Goal: Task Accomplishment & Management: Use online tool/utility

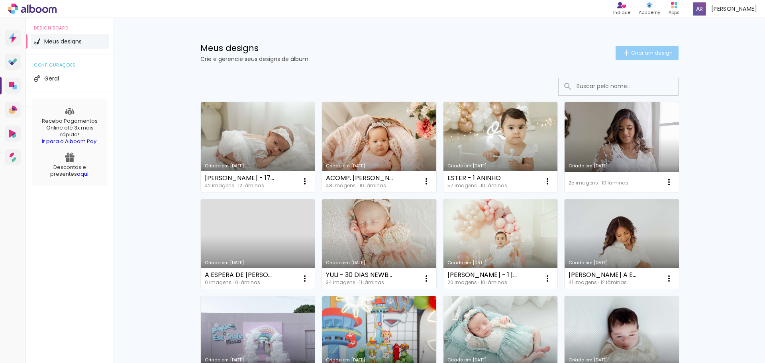
click at [639, 50] on span "Criar um design" at bounding box center [652, 52] width 41 height 5
click at [631, 49] on paper-button "Criar um design" at bounding box center [647, 53] width 63 height 14
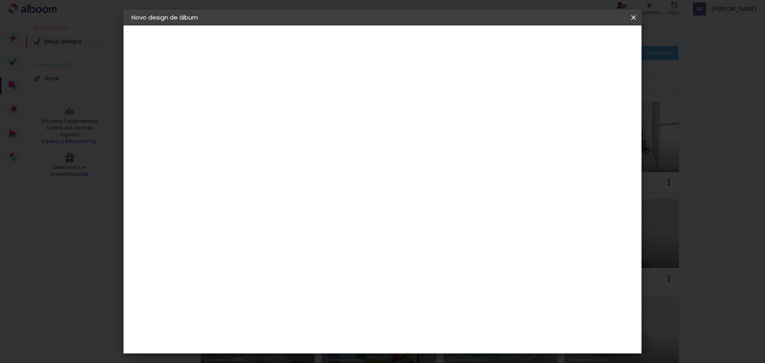
click at [265, 100] on paper-input-container "Título do álbum" at bounding box center [262, 107] width 6 height 20
type input "JOSEANE E [PERSON_NAME]"
type paper-input "JOSEANE E [PERSON_NAME]"
click at [344, 47] on paper-button "Avançar" at bounding box center [324, 42] width 39 height 14
click at [0, 0] on album-spec-supplier-section at bounding box center [0, 0] width 0 height 0
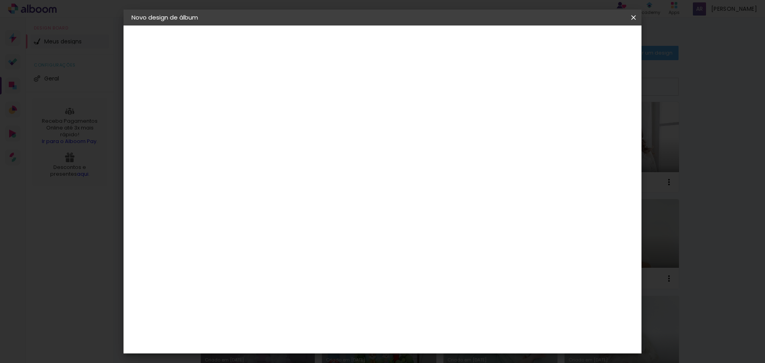
click at [311, 157] on div at bounding box center [282, 157] width 81 height 1
type input "go i"
type paper-input "go i"
click at [276, 179] on div "Go image" at bounding box center [267, 181] width 20 height 13
click at [0, 0] on slot "Avançar" at bounding box center [0, 0] width 0 height 0
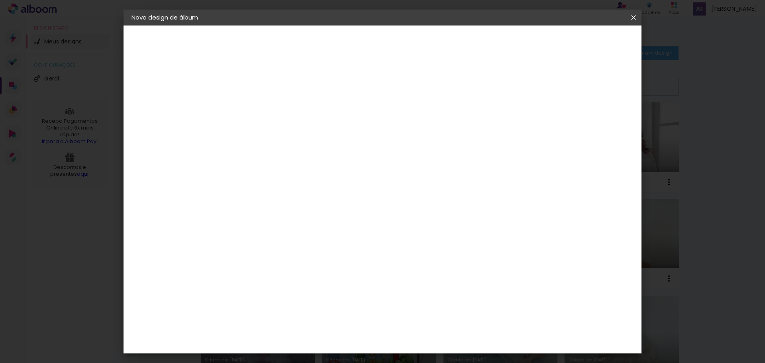
click at [293, 134] on input "text" at bounding box center [277, 139] width 31 height 12
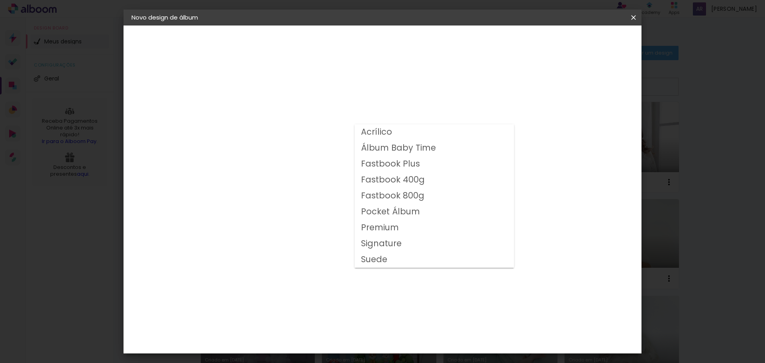
click at [0, 0] on slot "Fastbook 800g" at bounding box center [0, 0] width 0 height 0
type input "Fastbook 800g"
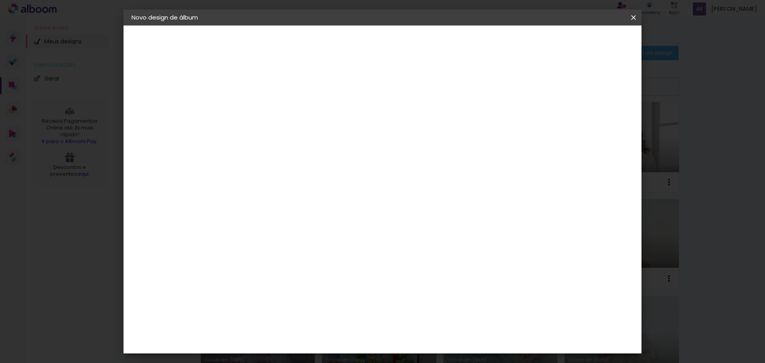
scroll to position [120, 0]
click at [316, 253] on span "25 × 25" at bounding box center [297, 263] width 37 height 21
drag, startPoint x: 616, startPoint y: 40, endPoint x: 691, endPoint y: 77, distance: 83.6
click at [0, 0] on slot "Avançar" at bounding box center [0, 0] width 0 height 0
click at [584, 41] on span "Iniciar design" at bounding box center [566, 42] width 36 height 6
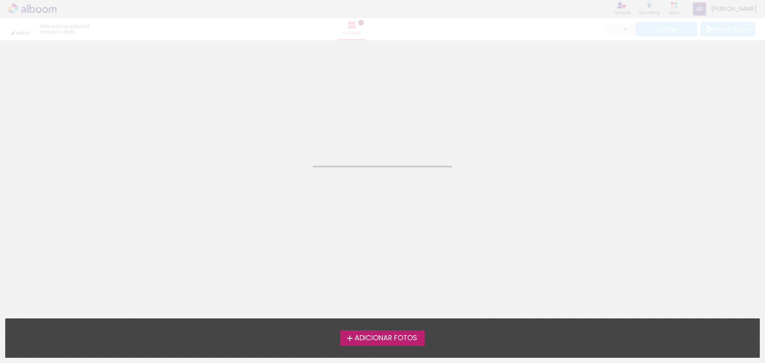
click at [379, 336] on span "Adicionar Fotos" at bounding box center [386, 338] width 63 height 7
click at [0, 0] on input "file" at bounding box center [0, 0] width 0 height 0
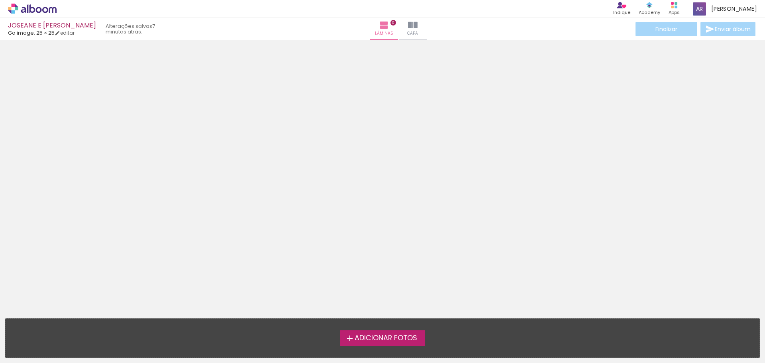
click at [391, 337] on span "Adicionar Fotos" at bounding box center [386, 338] width 63 height 7
click at [0, 0] on input "file" at bounding box center [0, 0] width 0 height 0
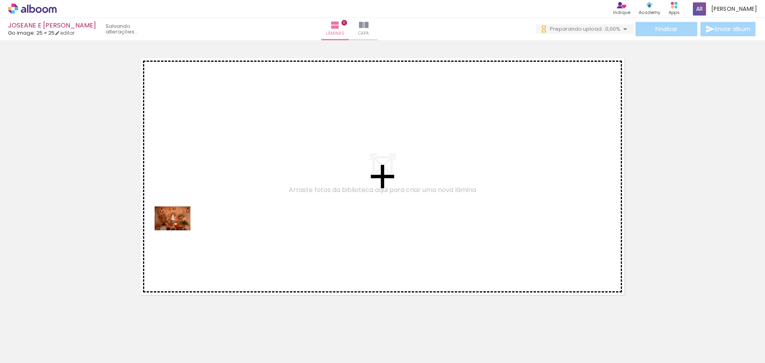
drag, startPoint x: 75, startPoint y: 339, endPoint x: 179, endPoint y: 230, distance: 150.9
click at [179, 230] on quentale-workspace at bounding box center [382, 181] width 765 height 363
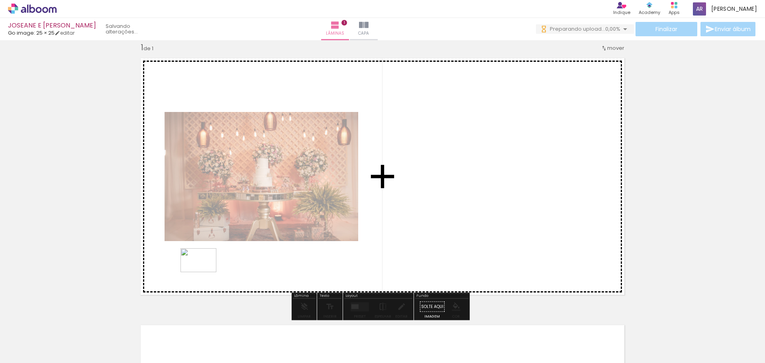
drag, startPoint x: 123, startPoint y: 338, endPoint x: 205, endPoint y: 272, distance: 105.2
click at [205, 272] on quentale-workspace at bounding box center [382, 181] width 765 height 363
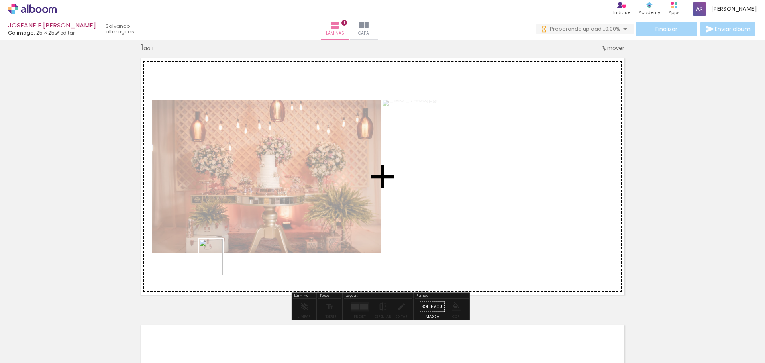
drag, startPoint x: 178, startPoint y: 346, endPoint x: 223, endPoint y: 263, distance: 94.2
click at [223, 263] on quentale-workspace at bounding box center [382, 181] width 765 height 363
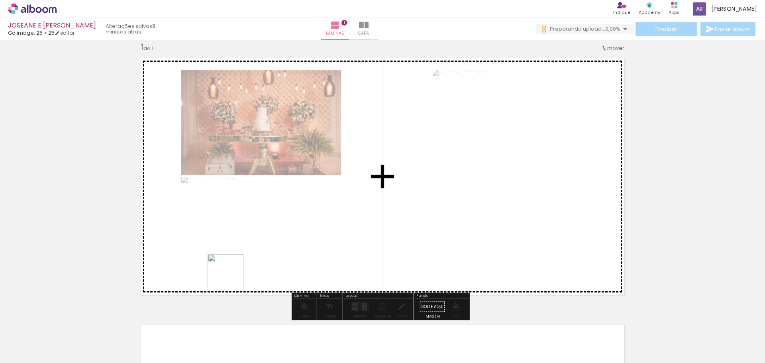
drag, startPoint x: 217, startPoint y: 338, endPoint x: 224, endPoint y: 320, distance: 19.2
click at [234, 272] on quentale-workspace at bounding box center [382, 181] width 765 height 363
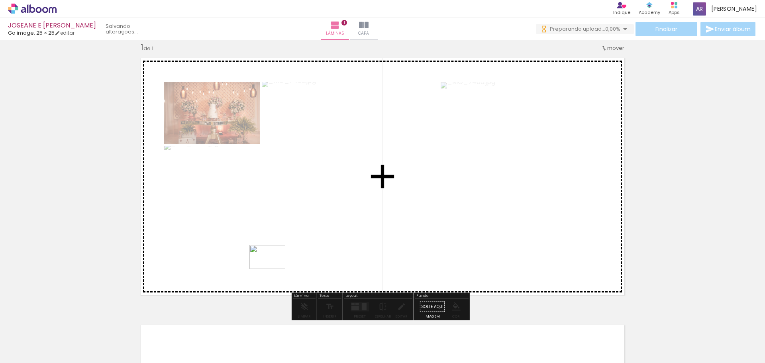
drag, startPoint x: 252, startPoint y: 344, endPoint x: 274, endPoint y: 269, distance: 78.9
click at [274, 269] on quentale-workspace at bounding box center [382, 181] width 765 height 363
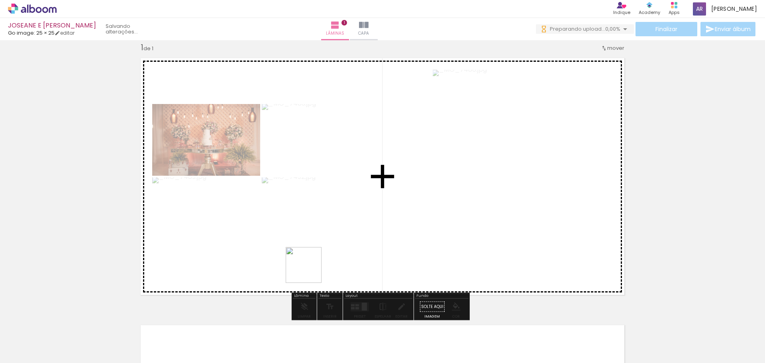
drag, startPoint x: 310, startPoint y: 271, endPoint x: 340, endPoint y: 323, distance: 60.6
click at [310, 270] on quentale-workspace at bounding box center [382, 181] width 765 height 363
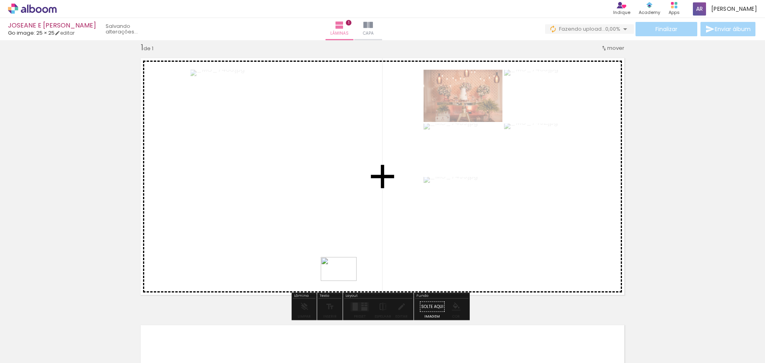
drag, startPoint x: 356, startPoint y: 339, endPoint x: 345, endPoint y: 281, distance: 59.3
click at [345, 281] on quentale-workspace at bounding box center [382, 181] width 765 height 363
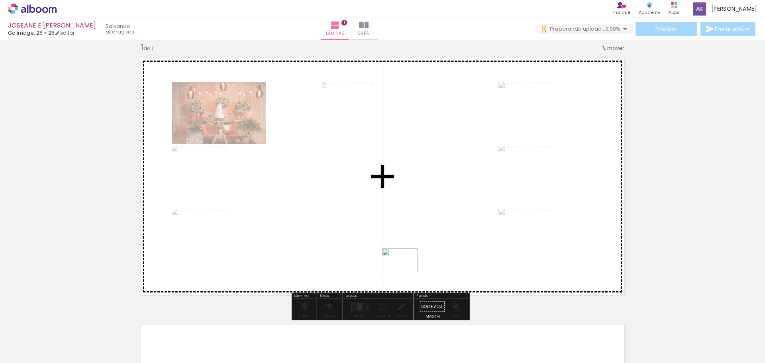
drag, startPoint x: 399, startPoint y: 343, endPoint x: 406, endPoint y: 272, distance: 70.9
click at [406, 272] on quentale-workspace at bounding box center [382, 181] width 765 height 363
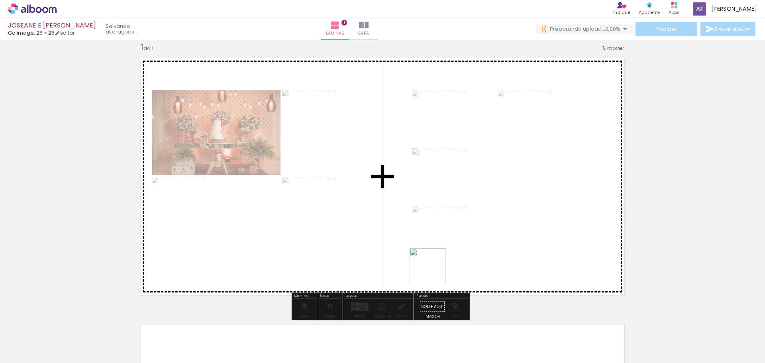
drag, startPoint x: 445, startPoint y: 337, endPoint x: 429, endPoint y: 256, distance: 83.4
click at [429, 256] on quentale-workspace at bounding box center [382, 181] width 765 height 363
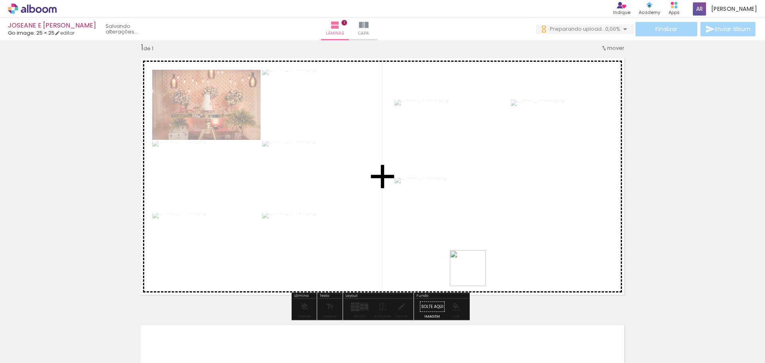
drag, startPoint x: 477, startPoint y: 285, endPoint x: 474, endPoint y: 274, distance: 11.2
click at [474, 274] on quentale-workspace at bounding box center [382, 181] width 765 height 363
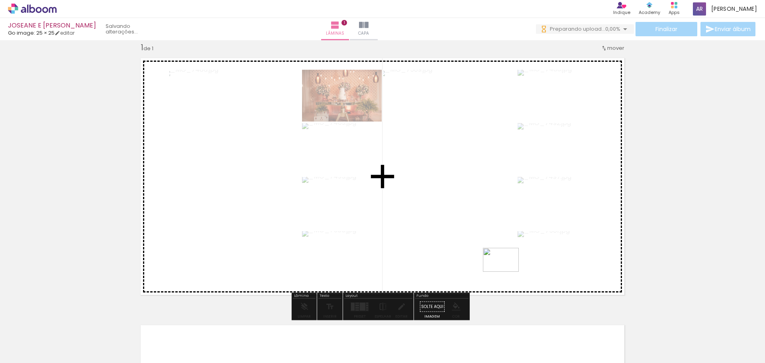
drag, startPoint x: 523, startPoint y: 319, endPoint x: 507, endPoint y: 272, distance: 49.5
click at [507, 272] on quentale-workspace at bounding box center [382, 181] width 765 height 363
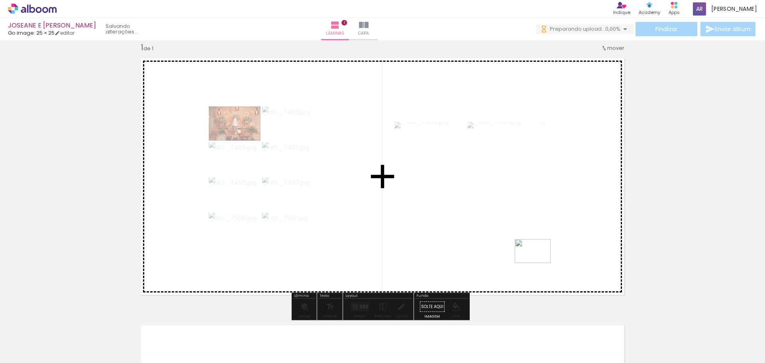
drag, startPoint x: 587, startPoint y: 343, endPoint x: 539, endPoint y: 263, distance: 93.0
click at [539, 263] on quentale-workspace at bounding box center [382, 181] width 765 height 363
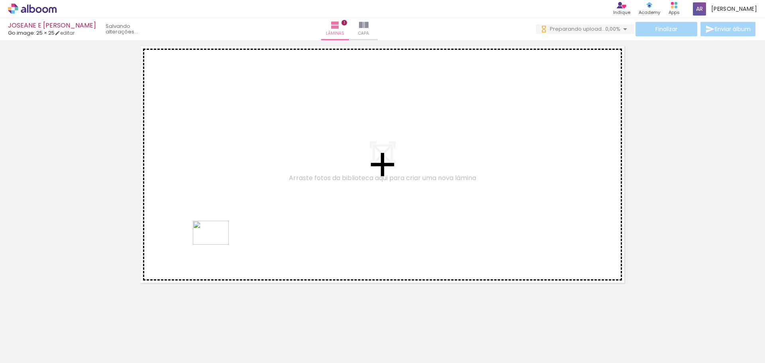
drag, startPoint x: 187, startPoint y: 340, endPoint x: 218, endPoint y: 240, distance: 105.4
click at [218, 240] on quentale-workspace at bounding box center [382, 181] width 765 height 363
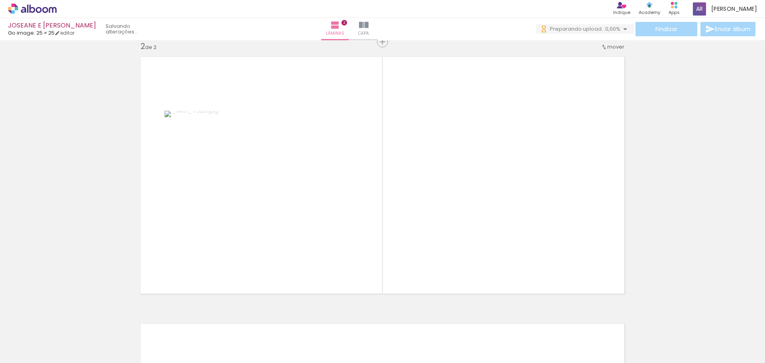
scroll to position [277, 0]
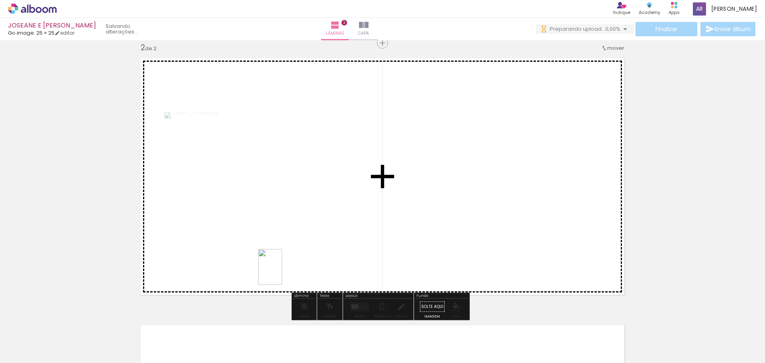
drag, startPoint x: 250, startPoint y: 331, endPoint x: 289, endPoint y: 300, distance: 50.2
click at [287, 265] on quentale-workspace at bounding box center [382, 181] width 765 height 363
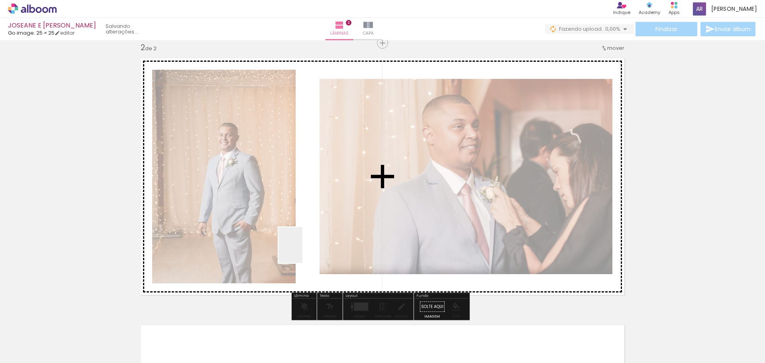
drag, startPoint x: 286, startPoint y: 340, endPoint x: 303, endPoint y: 251, distance: 90.5
click at [303, 251] on quentale-workspace at bounding box center [382, 181] width 765 height 363
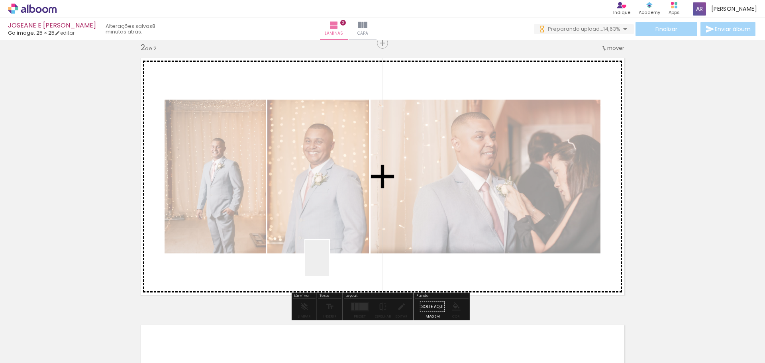
drag, startPoint x: 321, startPoint y: 343, endPoint x: 335, endPoint y: 255, distance: 88.8
click at [335, 255] on quentale-workspace at bounding box center [382, 181] width 765 height 363
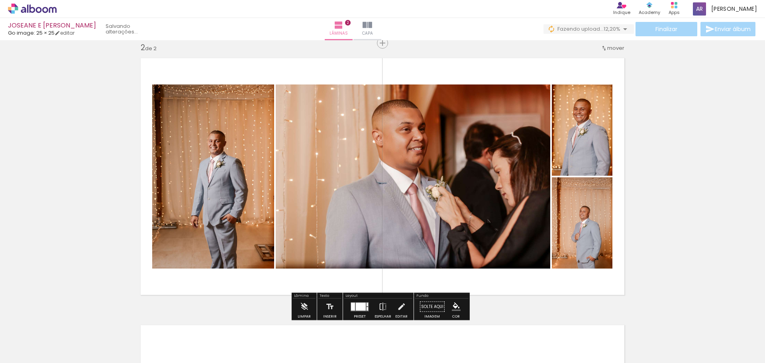
scroll to position [0, 0]
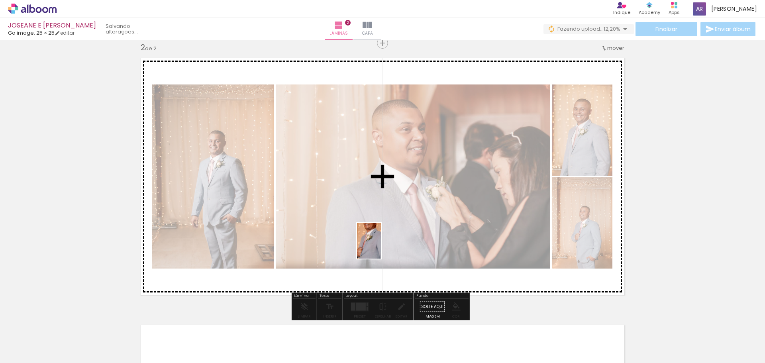
drag, startPoint x: 372, startPoint y: 343, endPoint x: 381, endPoint y: 247, distance: 96.5
click at [381, 247] on quentale-workspace at bounding box center [382, 181] width 765 height 363
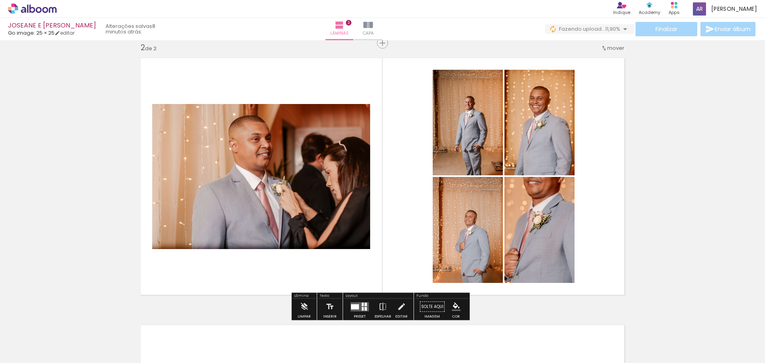
click at [302, 193] on quentale-photo at bounding box center [261, 176] width 218 height 145
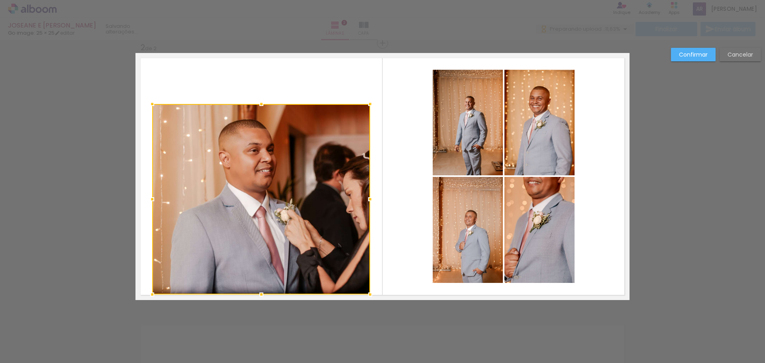
drag, startPoint x: 254, startPoint y: 249, endPoint x: 251, endPoint y: 294, distance: 45.6
click at [254, 294] on div at bounding box center [262, 295] width 16 height 16
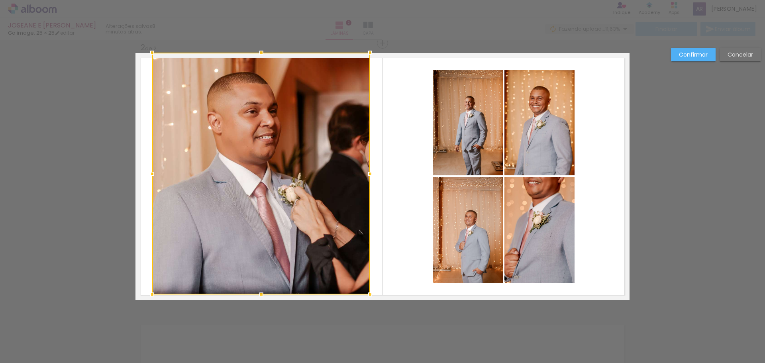
drag, startPoint x: 260, startPoint y: 104, endPoint x: 265, endPoint y: 58, distance: 46.5
click at [265, 58] on div at bounding box center [262, 53] width 16 height 16
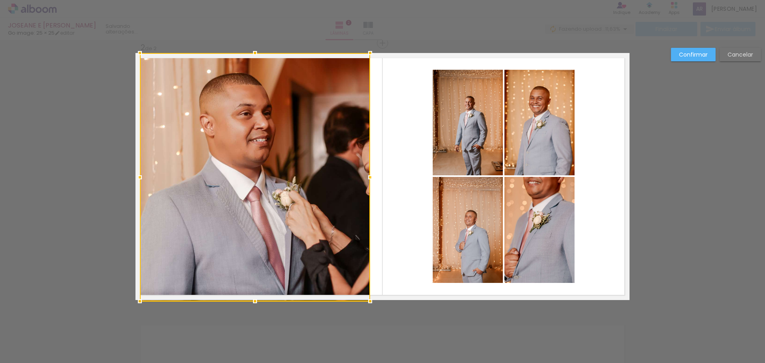
drag, startPoint x: 151, startPoint y: 174, endPoint x: 138, endPoint y: 174, distance: 12.4
click at [138, 174] on div at bounding box center [140, 177] width 16 height 16
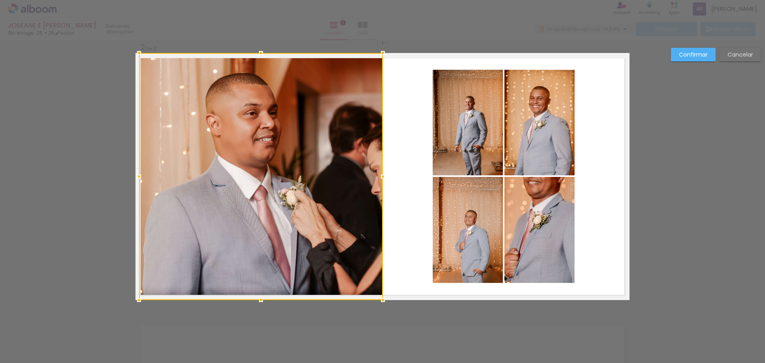
drag, startPoint x: 368, startPoint y: 178, endPoint x: 380, endPoint y: 179, distance: 12.8
click at [380, 179] on div at bounding box center [383, 177] width 16 height 16
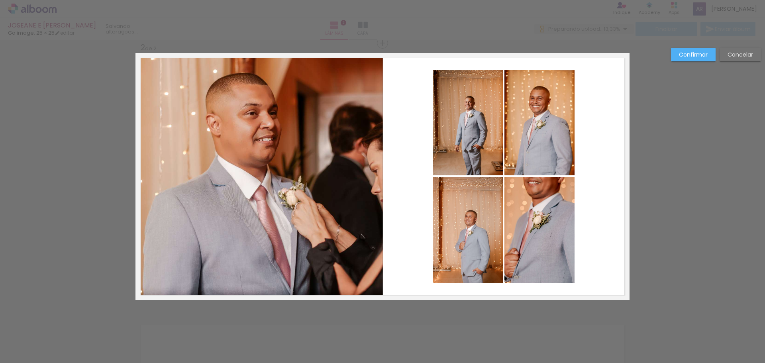
click at [450, 313] on div "Confirmar Cancelar" at bounding box center [382, 173] width 765 height 821
click at [438, 342] on div "Confirmar Cancelar" at bounding box center [382, 173] width 765 height 821
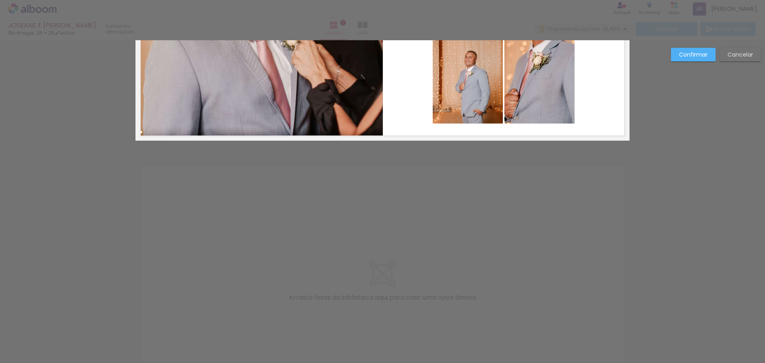
click at [0, 0] on slot "Confirmar" at bounding box center [0, 0] width 0 height 0
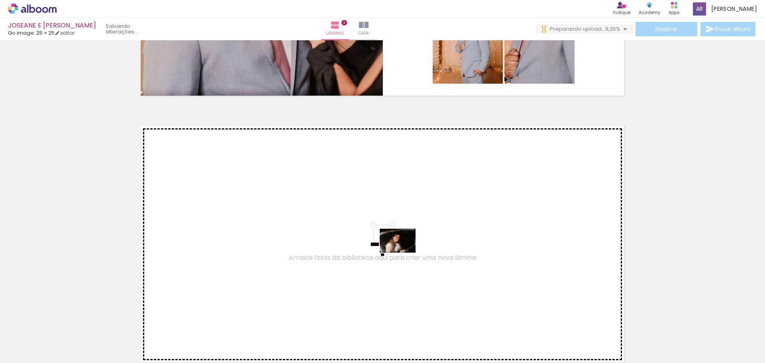
drag, startPoint x: 414, startPoint y: 342, endPoint x: 404, endPoint y: 253, distance: 89.9
click at [404, 253] on quentale-workspace at bounding box center [382, 181] width 765 height 363
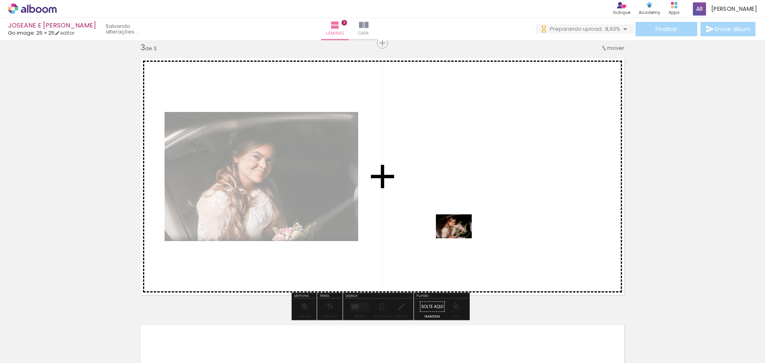
drag, startPoint x: 470, startPoint y: 337, endPoint x: 460, endPoint y: 238, distance: 99.0
click at [460, 238] on quentale-workspace at bounding box center [382, 181] width 765 height 363
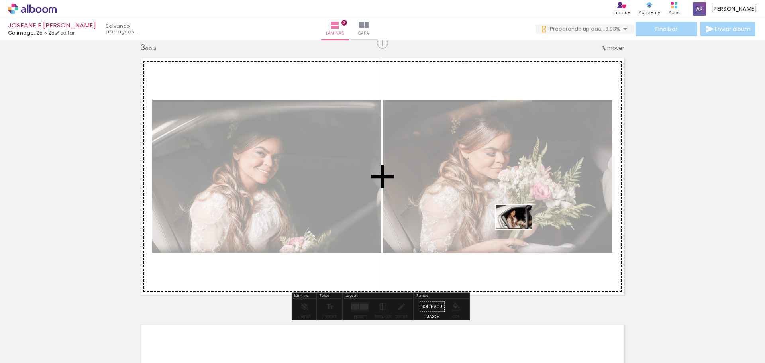
drag, startPoint x: 514, startPoint y: 339, endPoint x: 520, endPoint y: 229, distance: 110.2
click at [520, 229] on quentale-workspace at bounding box center [382, 181] width 765 height 363
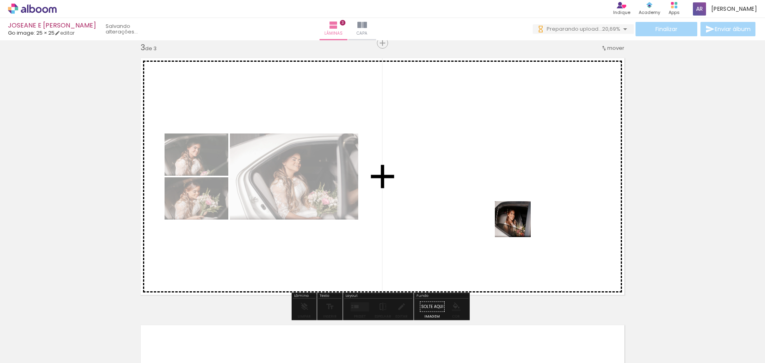
drag, startPoint x: 545, startPoint y: 333, endPoint x: 519, endPoint y: 225, distance: 111.1
click at [519, 225] on quentale-workspace at bounding box center [382, 181] width 765 height 363
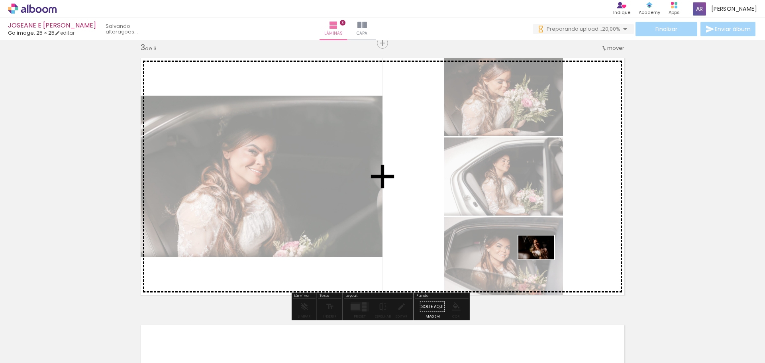
drag, startPoint x: 591, startPoint y: 345, endPoint x: 543, endPoint y: 260, distance: 98.0
click at [543, 260] on quentale-workspace at bounding box center [382, 181] width 765 height 363
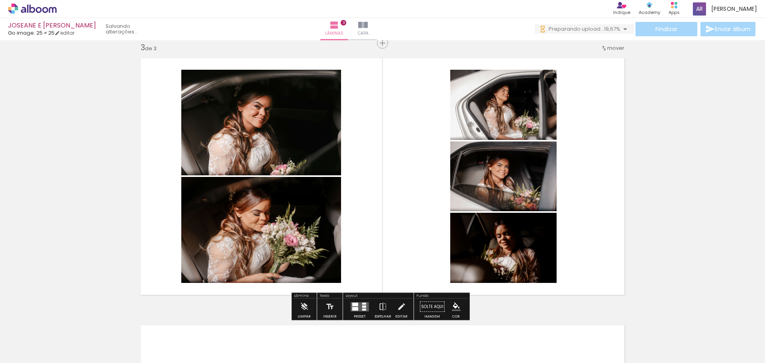
click at [353, 305] on div at bounding box center [355, 305] width 6 height 4
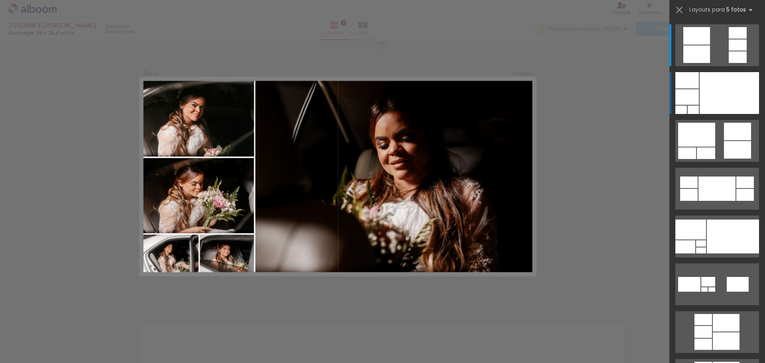
click at [703, 97] on div at bounding box center [729, 93] width 59 height 42
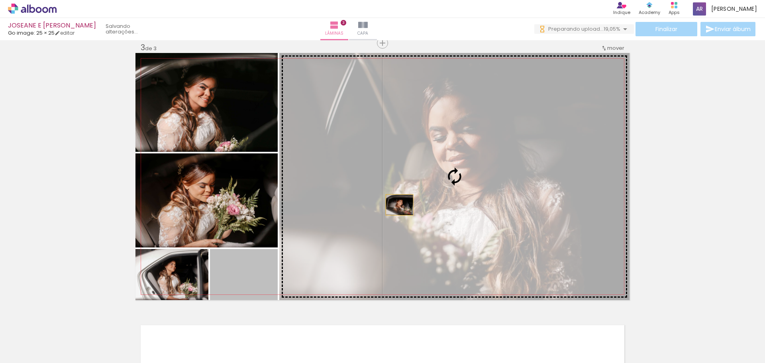
drag, startPoint x: 260, startPoint y: 285, endPoint x: 397, endPoint y: 205, distance: 158.3
click at [0, 0] on slot at bounding box center [0, 0] width 0 height 0
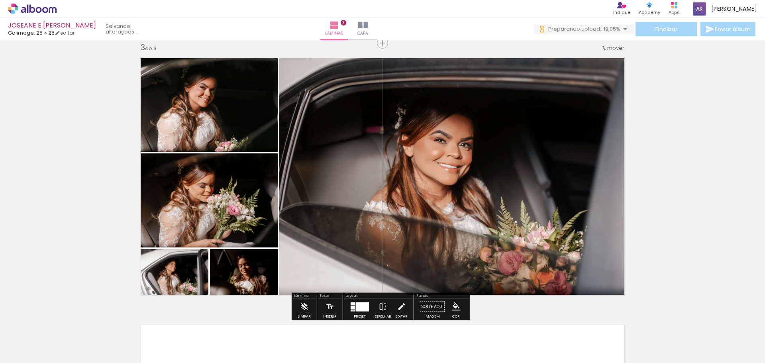
click at [678, 164] on div "Inserir lâmina 1 de 3 Inserir lâmina 2 de 3 Inserir lâmina 3 de 3" at bounding box center [382, 32] width 765 height 1069
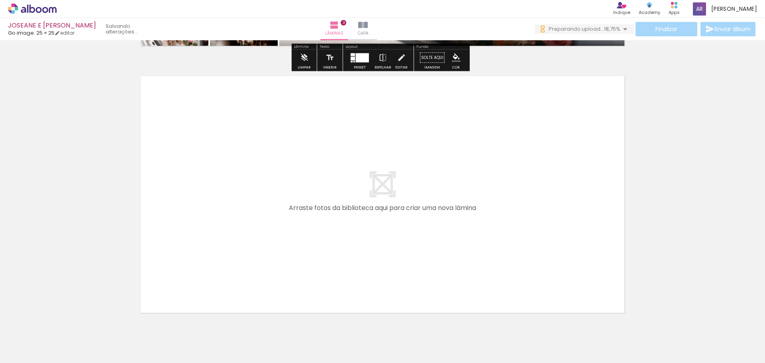
scroll to position [824, 0]
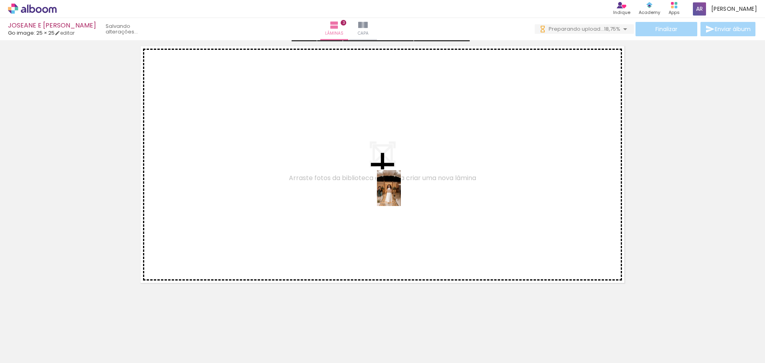
drag, startPoint x: 640, startPoint y: 346, endPoint x: 401, endPoint y: 194, distance: 282.7
click at [401, 194] on quentale-workspace at bounding box center [382, 181] width 765 height 363
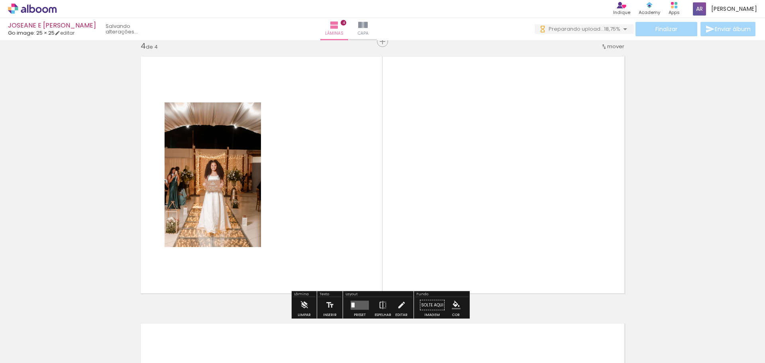
scroll to position [812, 0]
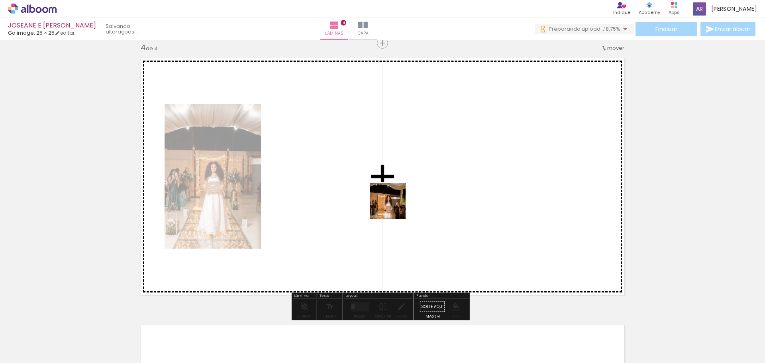
drag, startPoint x: 681, startPoint y: 335, endPoint x: 394, endPoint y: 207, distance: 314.5
click at [394, 207] on quentale-workspace at bounding box center [382, 181] width 765 height 363
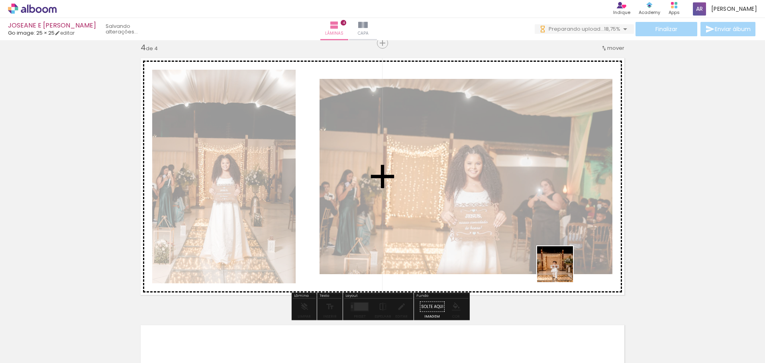
drag, startPoint x: 719, startPoint y: 341, endPoint x: 528, endPoint y: 256, distance: 209.0
click at [528, 256] on quentale-workspace at bounding box center [382, 181] width 765 height 363
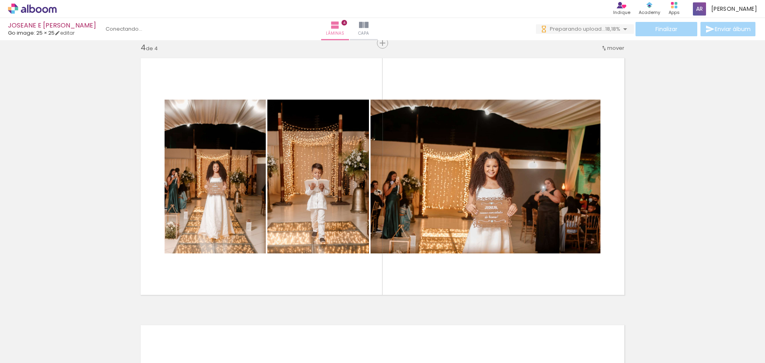
scroll to position [0, 0]
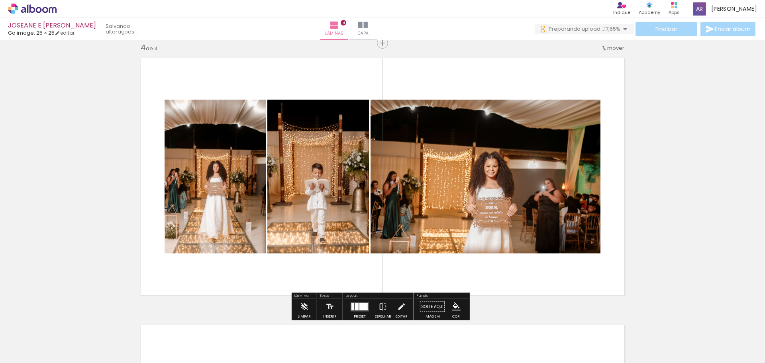
click at [361, 307] on div at bounding box center [364, 306] width 8 height 7
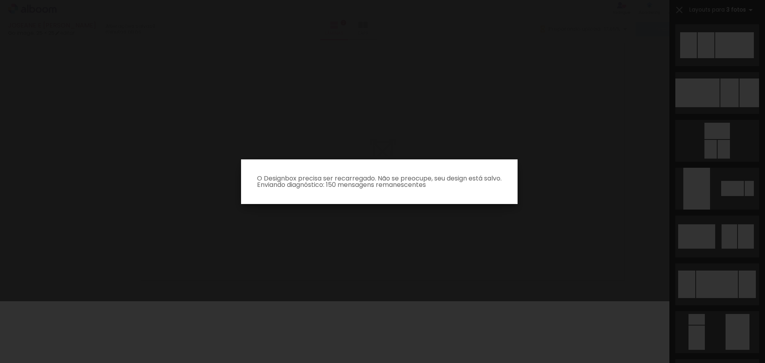
scroll to position [277, 0]
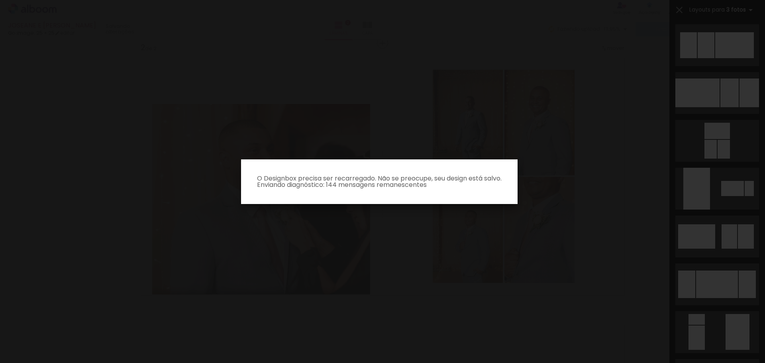
scroll to position [0, 840]
click at [419, 188] on p "O Designbox precisa ser recarregado. Não se preocupe, seu design está salvo. En…" at bounding box center [380, 181] width 264 height 13
click at [399, 181] on p "O Designbox precisa ser recarregado. Não se preocupe, seu design está salvo. En…" at bounding box center [380, 181] width 264 height 13
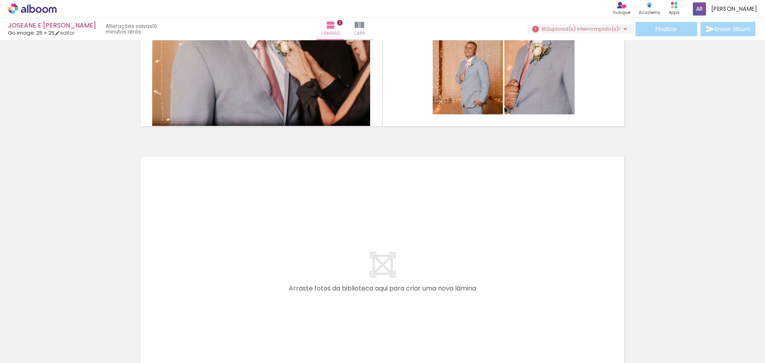
scroll to position [559, 0]
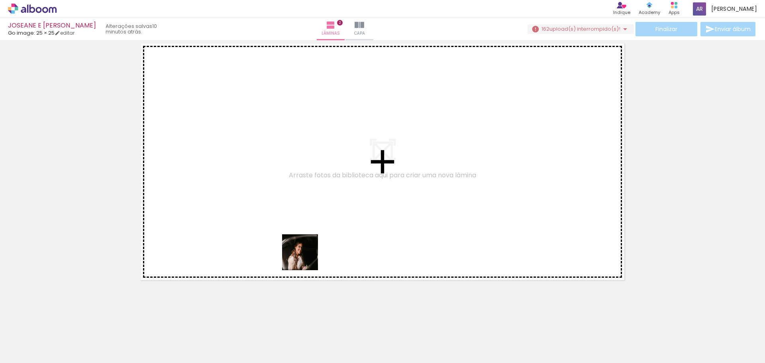
drag, startPoint x: 285, startPoint y: 330, endPoint x: 315, endPoint y: 233, distance: 101.4
click at [315, 233] on quentale-workspace at bounding box center [382, 181] width 765 height 363
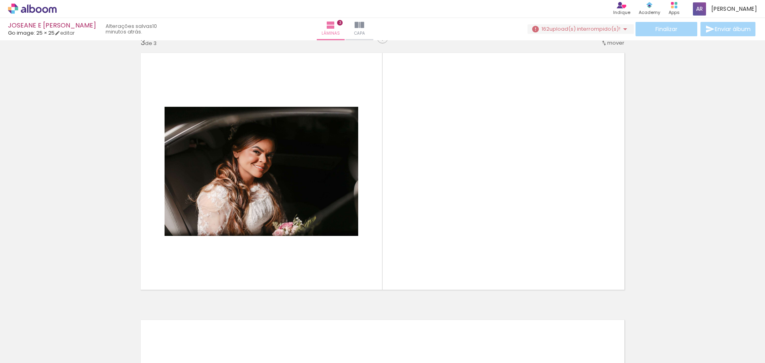
scroll to position [545, 0]
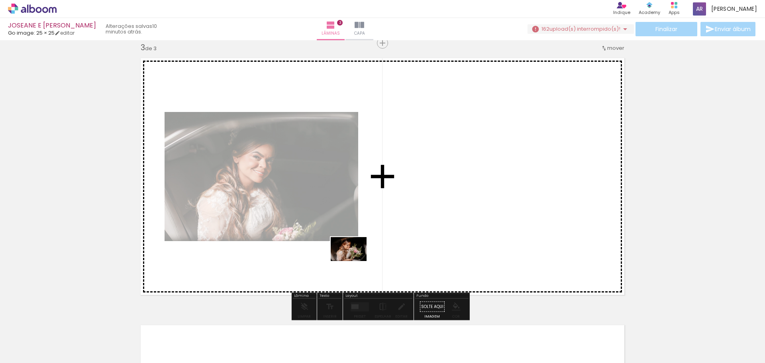
drag, startPoint x: 334, startPoint y: 332, endPoint x: 355, endPoint y: 257, distance: 78.0
click at [355, 257] on quentale-workspace at bounding box center [382, 181] width 765 height 363
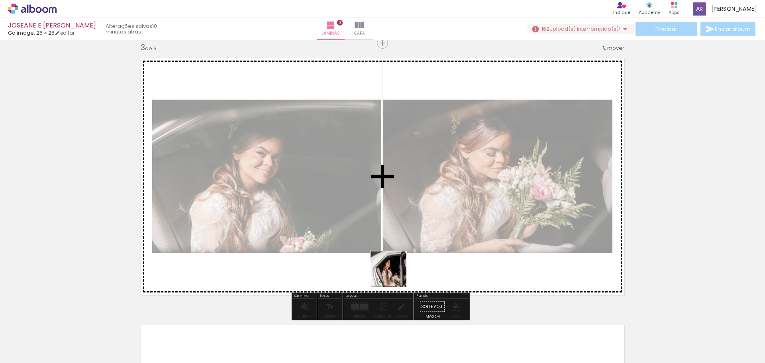
drag, startPoint x: 384, startPoint y: 339, endPoint x: 399, endPoint y: 251, distance: 89.9
click at [399, 251] on quentale-workspace at bounding box center [382, 181] width 765 height 363
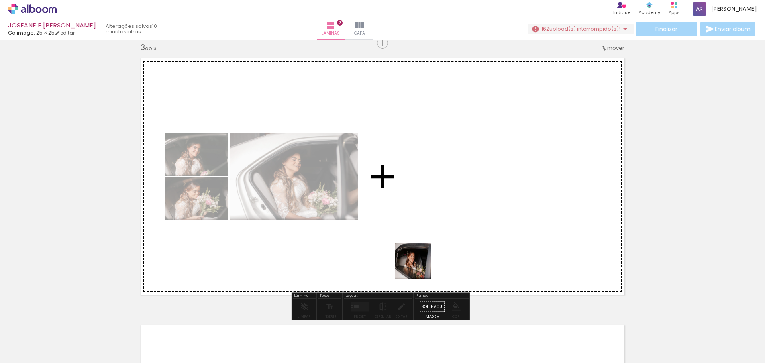
drag, startPoint x: 414, startPoint y: 338, endPoint x: 419, endPoint y: 255, distance: 82.7
click at [419, 255] on quentale-workspace at bounding box center [382, 181] width 765 height 363
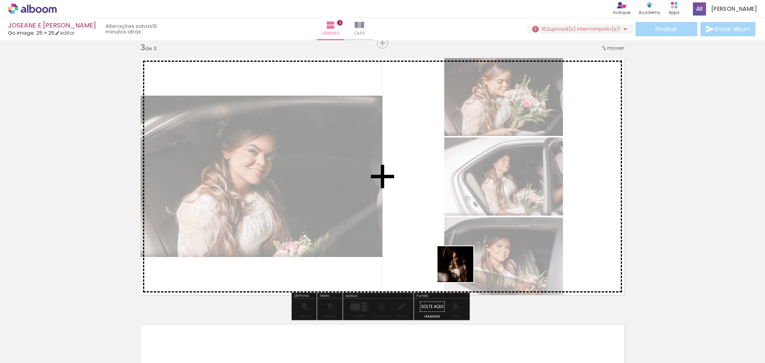
drag, startPoint x: 462, startPoint y: 290, endPoint x: 462, endPoint y: 260, distance: 30.3
click at [462, 260] on quentale-workspace at bounding box center [382, 181] width 765 height 363
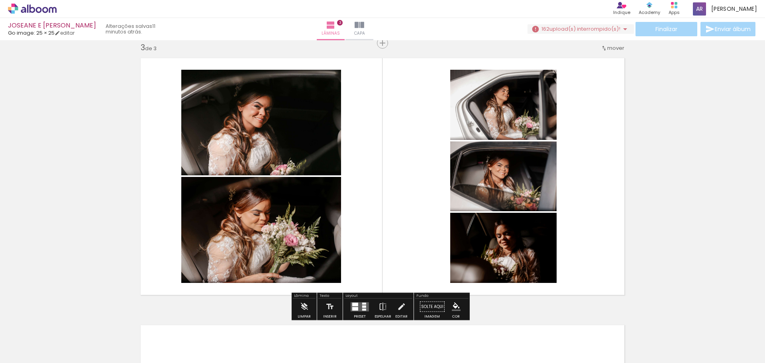
click at [355, 301] on div at bounding box center [360, 307] width 22 height 16
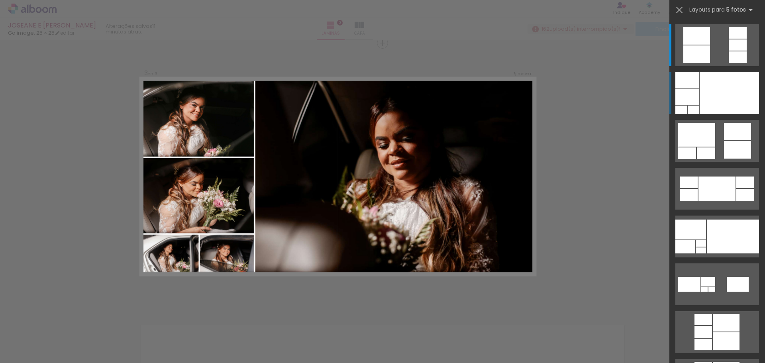
click at [720, 102] on div at bounding box center [729, 93] width 59 height 42
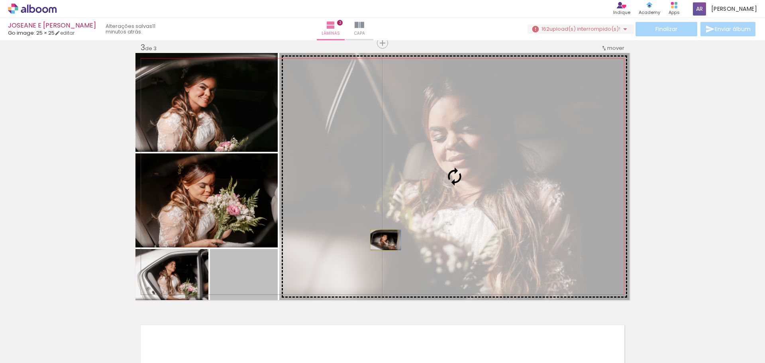
drag, startPoint x: 298, startPoint y: 264, endPoint x: 381, endPoint y: 240, distance: 86.7
click at [0, 0] on slot at bounding box center [0, 0] width 0 height 0
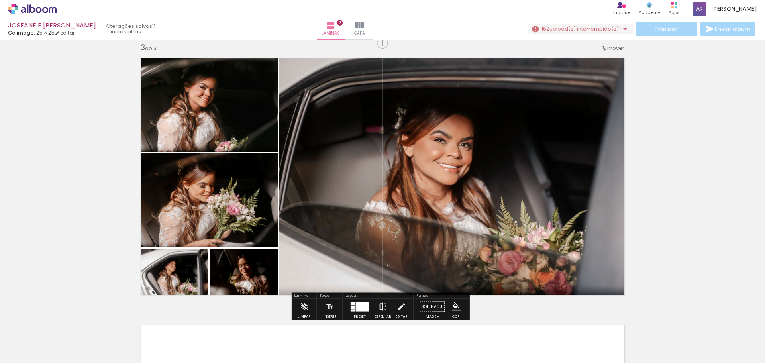
click at [687, 220] on div "Inserir lâmina 1 de 3 Inserir lâmina 2 de 3 Inserir lâmina 3 de 3" at bounding box center [382, 32] width 765 height 1069
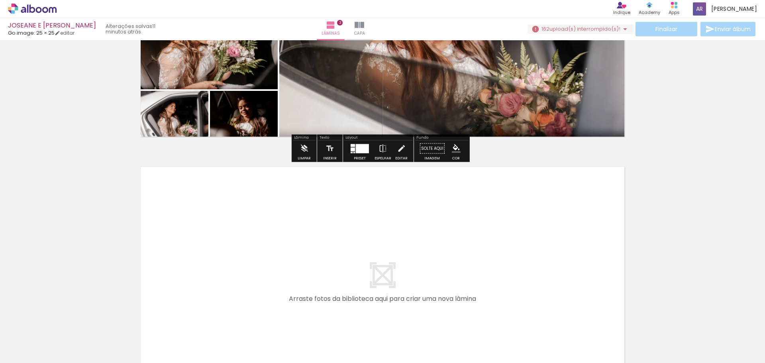
scroll to position [704, 0]
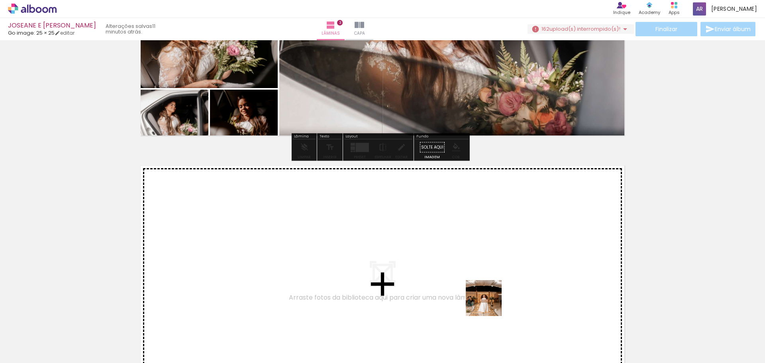
drag, startPoint x: 510, startPoint y: 340, endPoint x: 454, endPoint y: 264, distance: 94.4
click at [454, 264] on quentale-workspace at bounding box center [382, 181] width 765 height 363
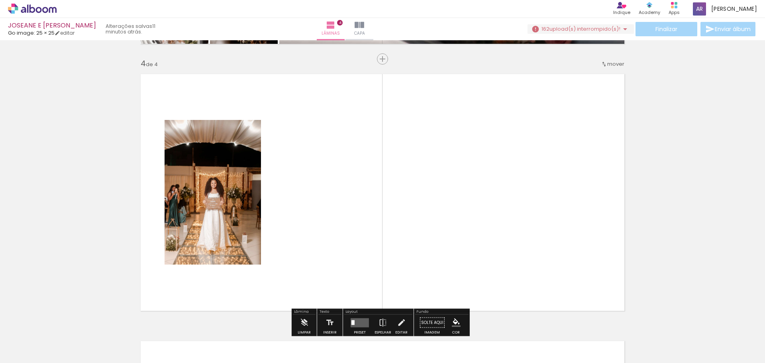
scroll to position [812, 0]
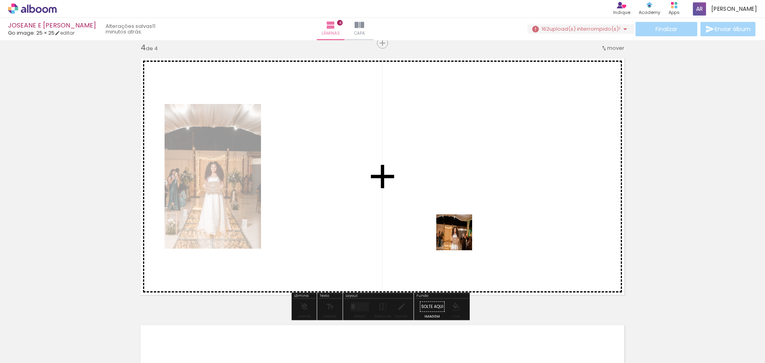
drag, startPoint x: 540, startPoint y: 328, endPoint x: 451, endPoint y: 229, distance: 133.2
click at [451, 229] on quentale-workspace at bounding box center [382, 181] width 765 height 363
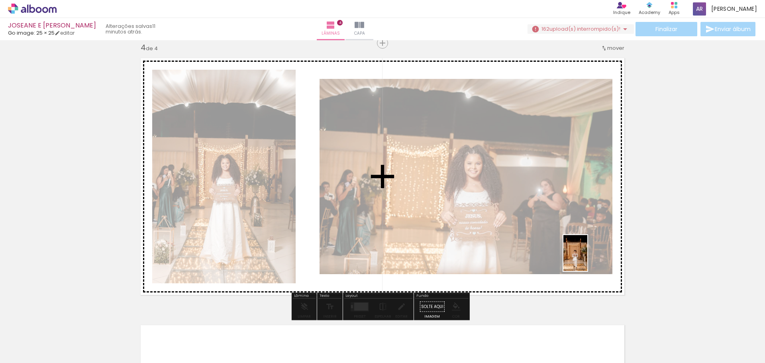
drag, startPoint x: 597, startPoint y: 352, endPoint x: 590, endPoint y: 254, distance: 99.1
click at [590, 254] on quentale-workspace at bounding box center [382, 181] width 765 height 363
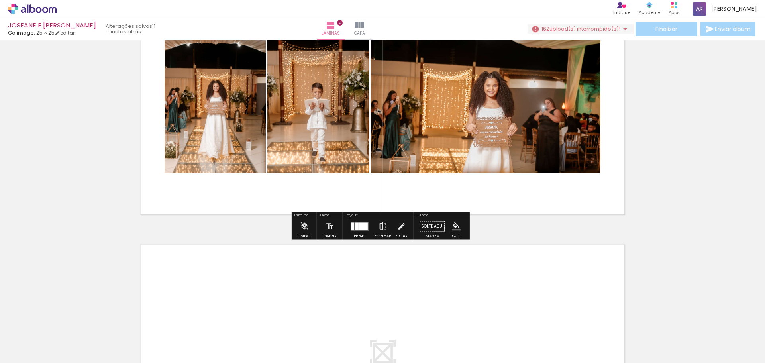
scroll to position [891, 0]
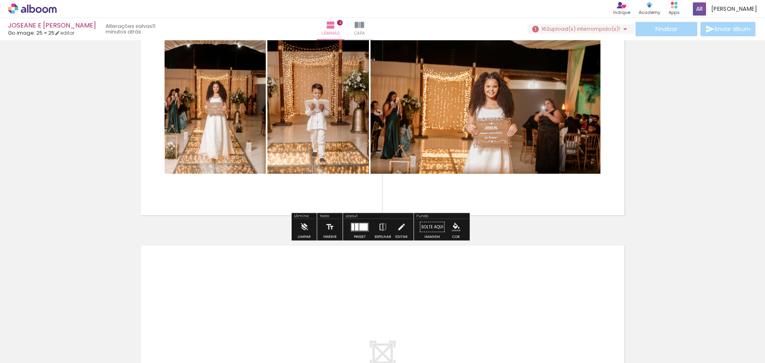
click at [355, 225] on div at bounding box center [357, 226] width 4 height 7
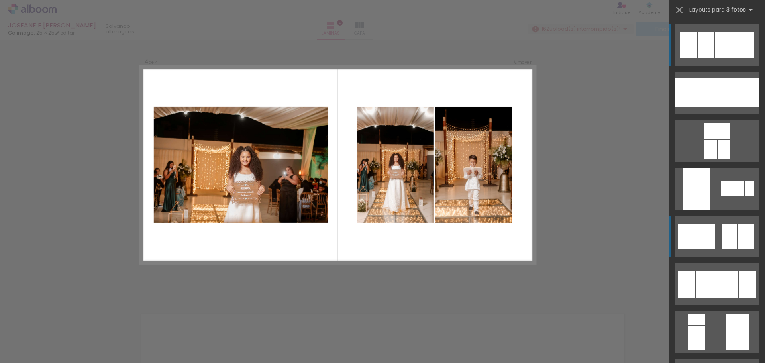
scroll to position [812, 0]
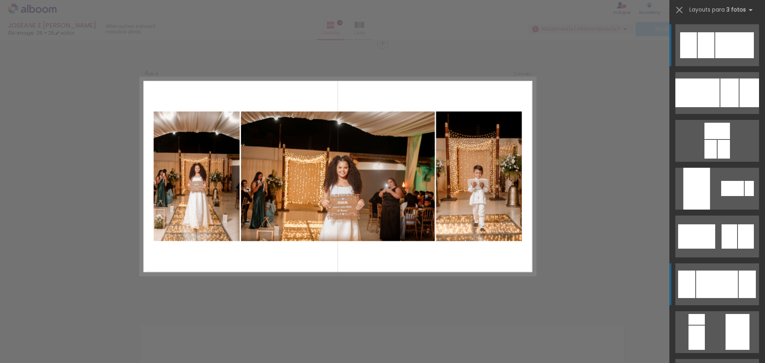
click at [714, 288] on div at bounding box center [718, 285] width 42 height 28
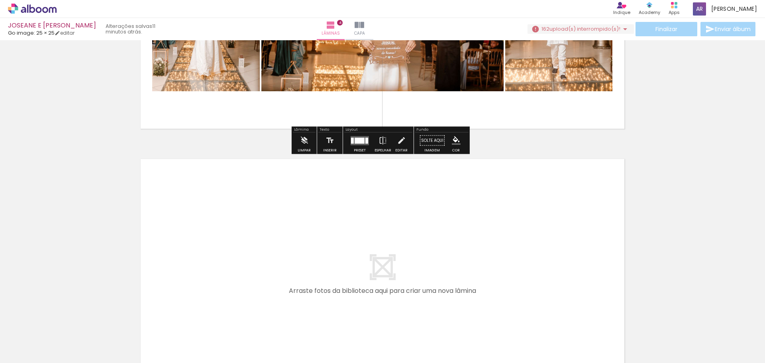
scroll to position [1091, 0]
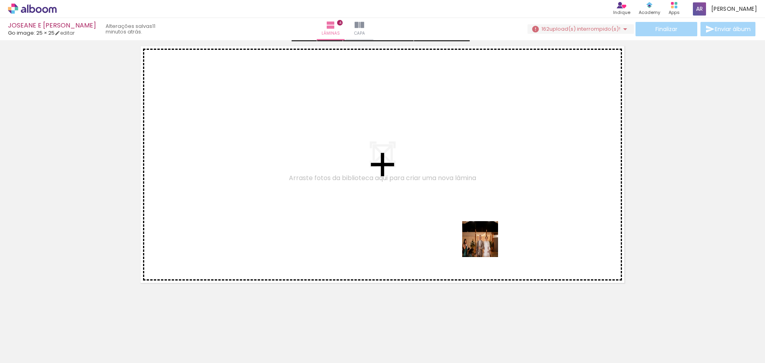
drag, startPoint x: 641, startPoint y: 340, endPoint x: 458, endPoint y: 228, distance: 214.4
click at [458, 228] on quentale-workspace at bounding box center [382, 181] width 765 height 363
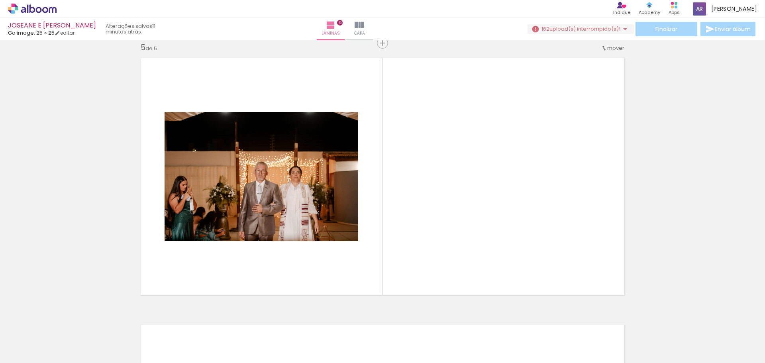
scroll to position [0, 916]
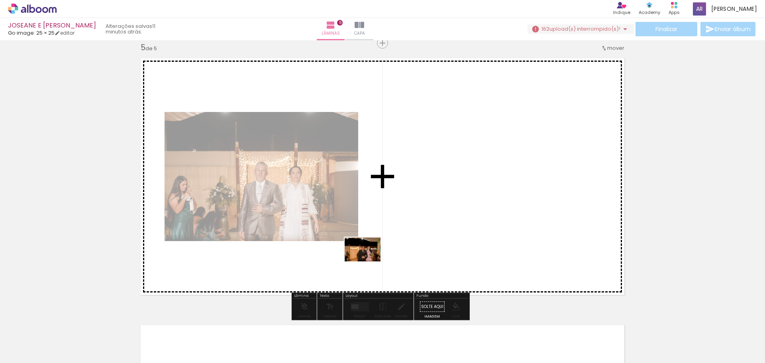
drag, startPoint x: 321, startPoint y: 346, endPoint x: 369, endPoint y: 260, distance: 99.2
click at [369, 260] on quentale-workspace at bounding box center [382, 181] width 765 height 363
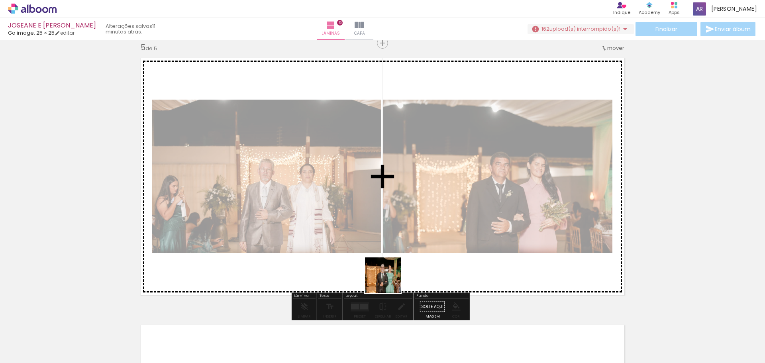
drag, startPoint x: 374, startPoint y: 336, endPoint x: 390, endPoint y: 273, distance: 65.5
click at [390, 273] on quentale-workspace at bounding box center [382, 181] width 765 height 363
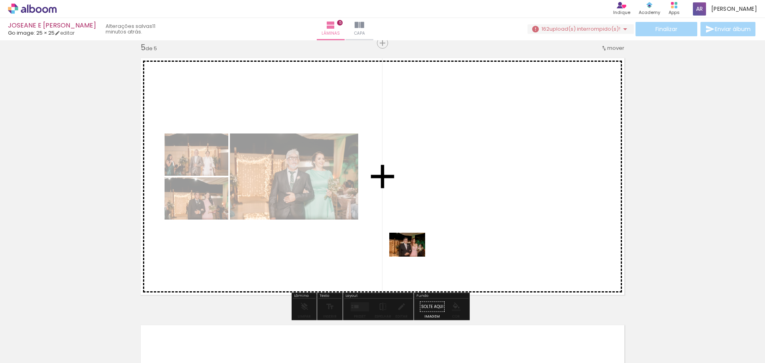
drag, startPoint x: 415, startPoint y: 342, endPoint x: 413, endPoint y: 257, distance: 85.3
click at [413, 257] on quentale-workspace at bounding box center [382, 181] width 765 height 363
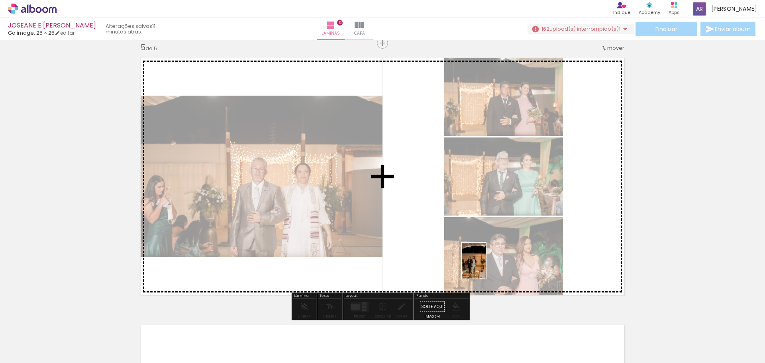
drag, startPoint x: 466, startPoint y: 345, endPoint x: 486, endPoint y: 267, distance: 80.5
click at [486, 267] on quentale-workspace at bounding box center [382, 181] width 765 height 363
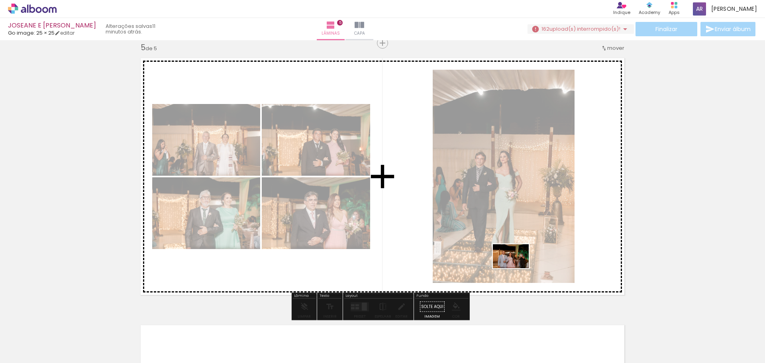
drag, startPoint x: 512, startPoint y: 340, endPoint x: 517, endPoint y: 268, distance: 72.0
click at [517, 268] on quentale-workspace at bounding box center [382, 181] width 765 height 363
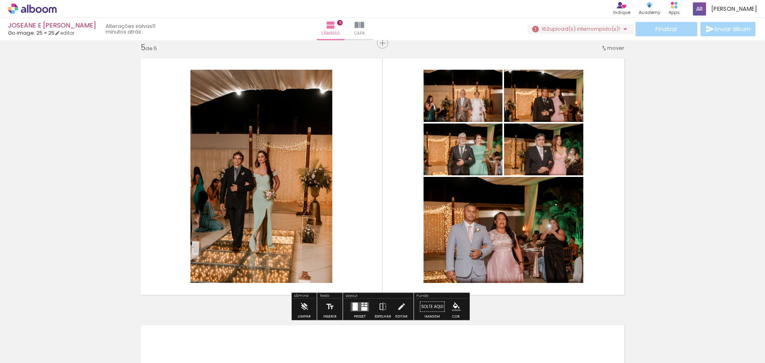
click at [358, 301] on div at bounding box center [360, 307] width 22 height 16
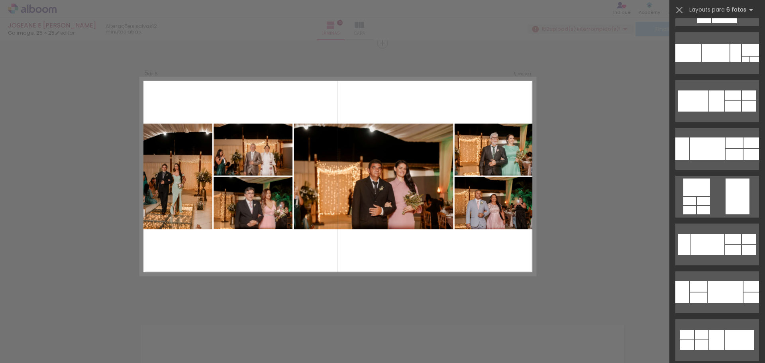
scroll to position [1555, 0]
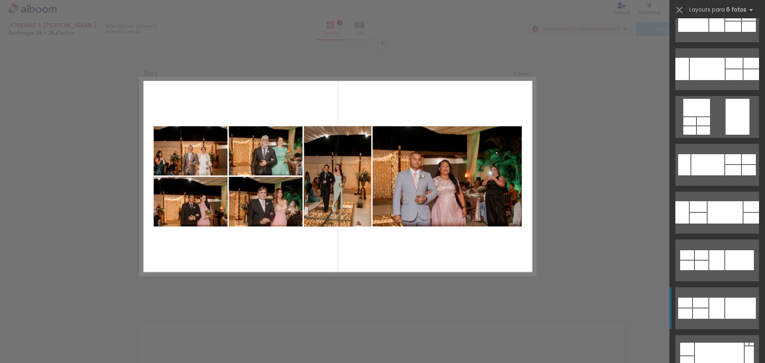
click at [737, 302] on div at bounding box center [741, 308] width 31 height 21
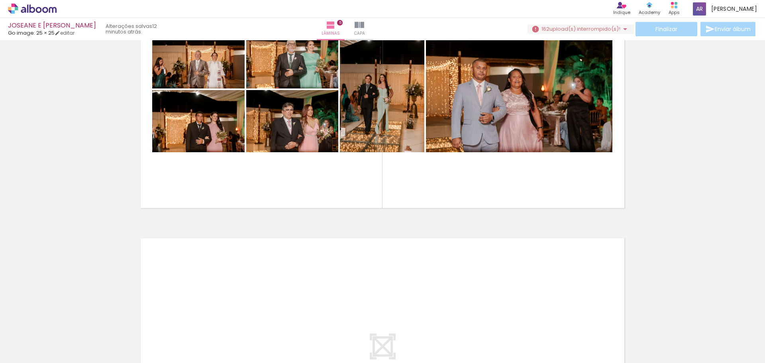
scroll to position [1159, 0]
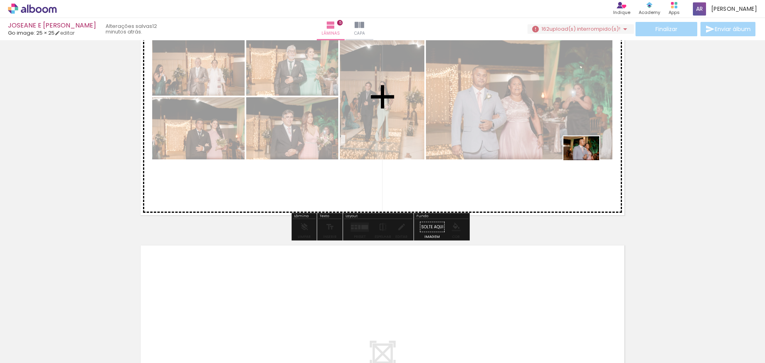
drag, startPoint x: 557, startPoint y: 334, endPoint x: 588, endPoint y: 160, distance: 176.2
click at [588, 160] on quentale-workspace at bounding box center [382, 181] width 765 height 363
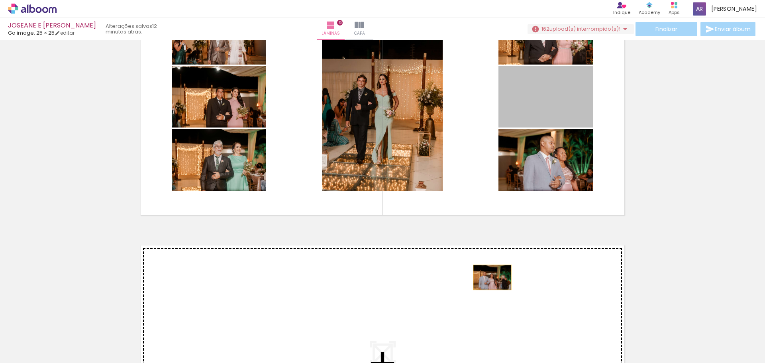
drag, startPoint x: 533, startPoint y: 174, endPoint x: 487, endPoint y: 279, distance: 115.0
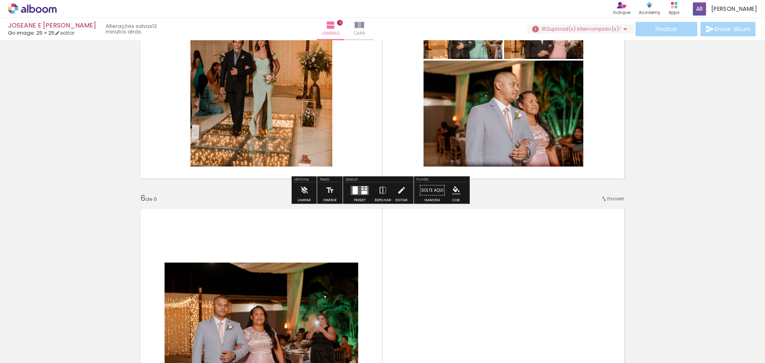
scroll to position [1187, 0]
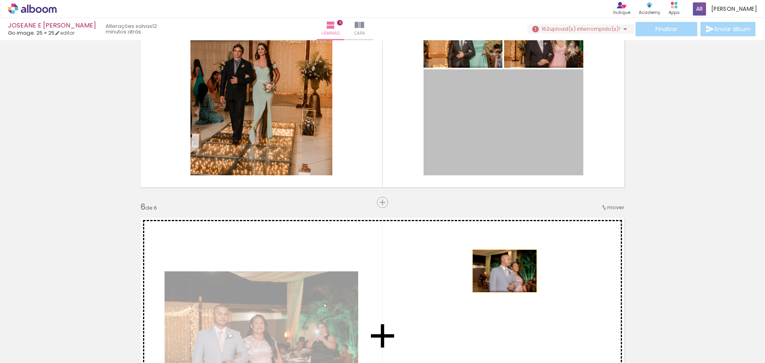
drag, startPoint x: 527, startPoint y: 134, endPoint x: 500, endPoint y: 271, distance: 140.3
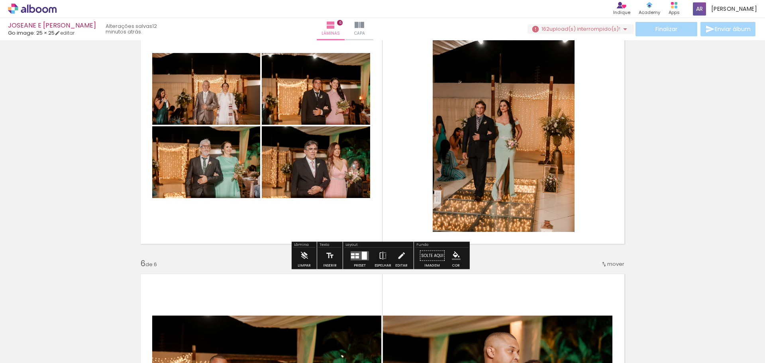
scroll to position [1147, 0]
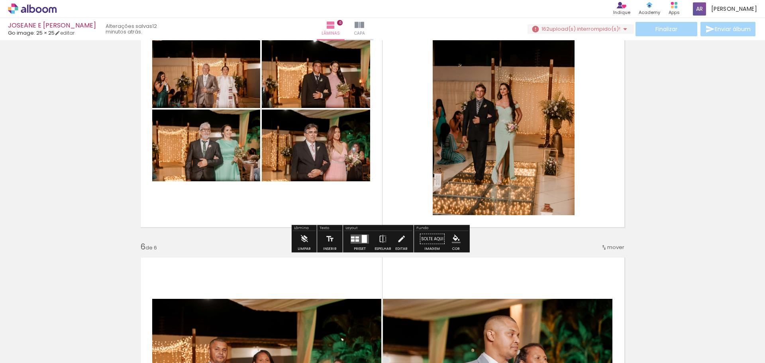
click at [356, 238] on div at bounding box center [358, 237] width 4 height 2
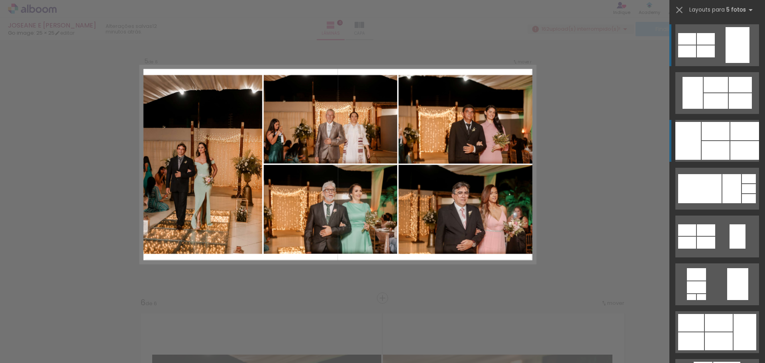
scroll to position [1079, 0]
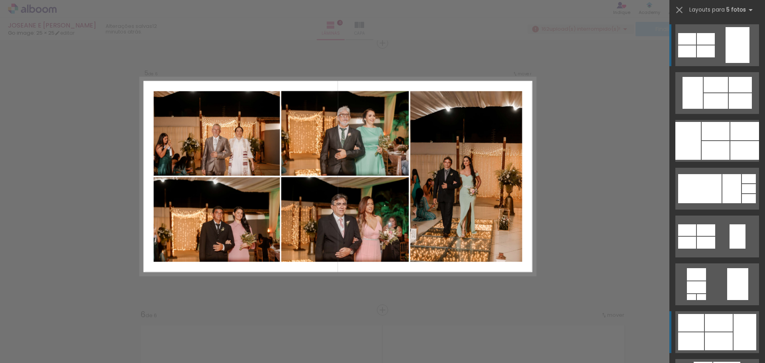
click at [725, 341] on div at bounding box center [719, 342] width 28 height 18
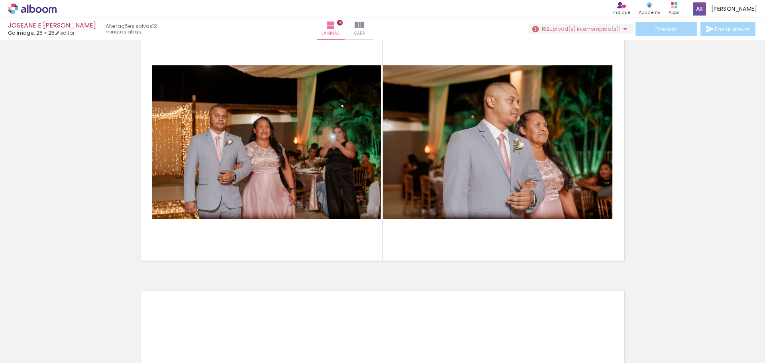
scroll to position [1398, 0]
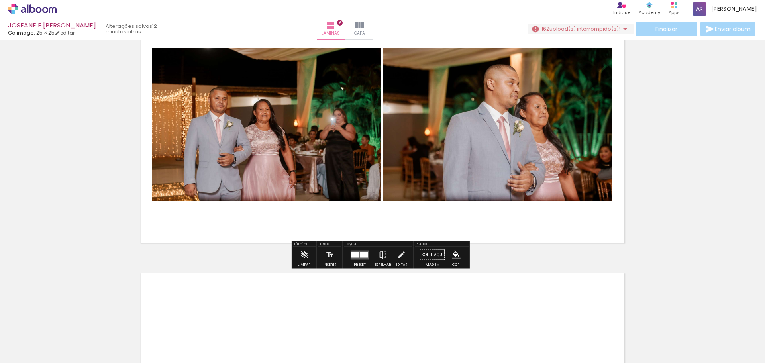
click at [360, 252] on div at bounding box center [364, 255] width 8 height 6
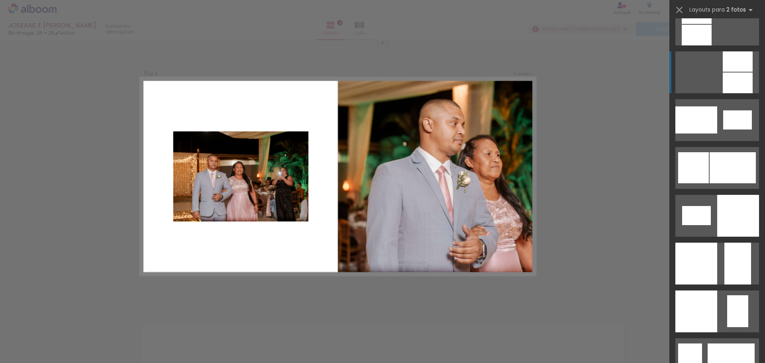
scroll to position [997, 0]
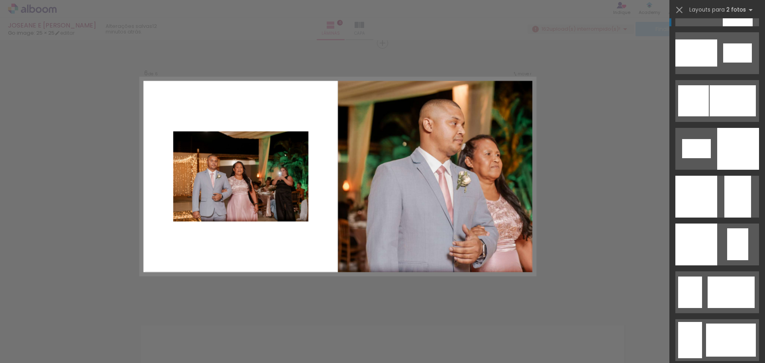
click at [720, 134] on div at bounding box center [739, 149] width 42 height 42
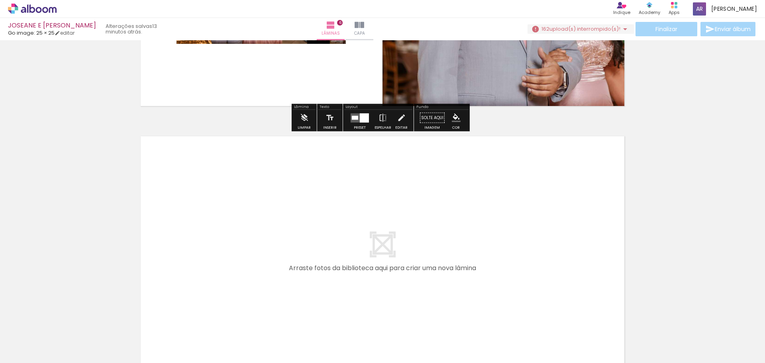
scroll to position [1545, 0]
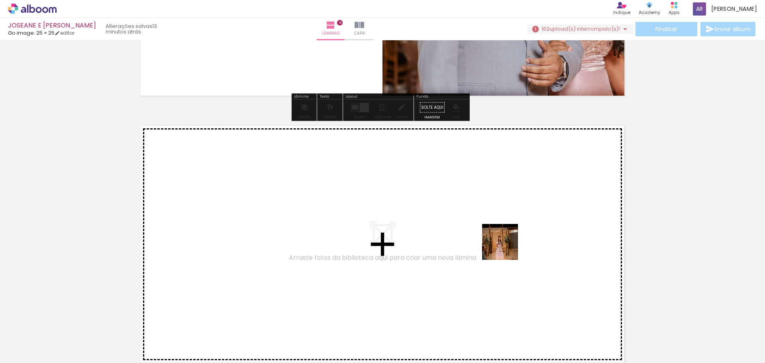
drag, startPoint x: 592, startPoint y: 330, endPoint x: 492, endPoint y: 238, distance: 136.3
click at [492, 238] on quentale-workspace at bounding box center [382, 181] width 765 height 363
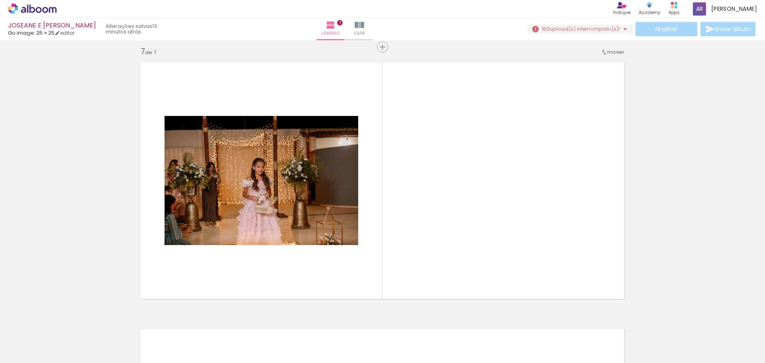
scroll to position [1613, 0]
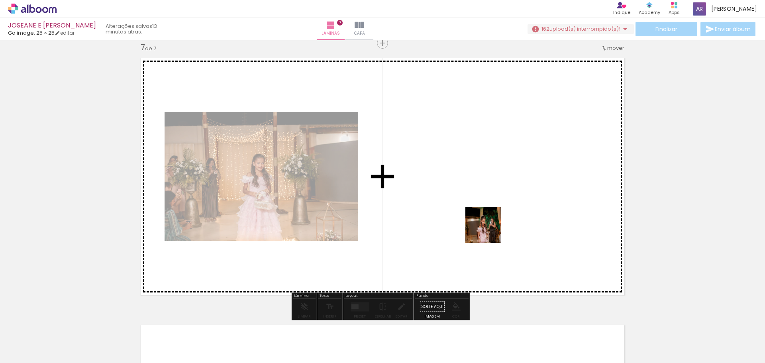
drag, startPoint x: 638, startPoint y: 340, endPoint x: 478, endPoint y: 223, distance: 198.5
click at [478, 223] on quentale-workspace at bounding box center [382, 181] width 765 height 363
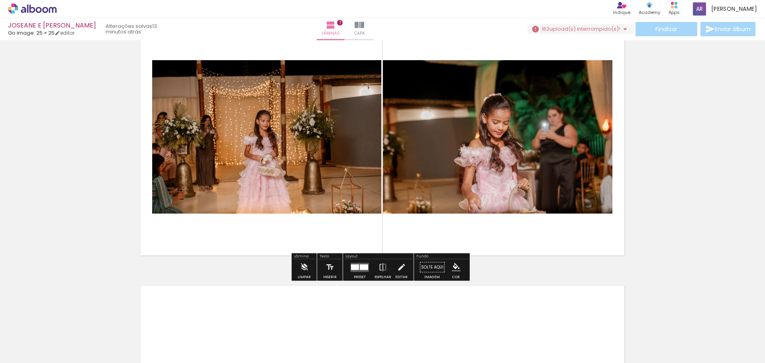
scroll to position [1653, 0]
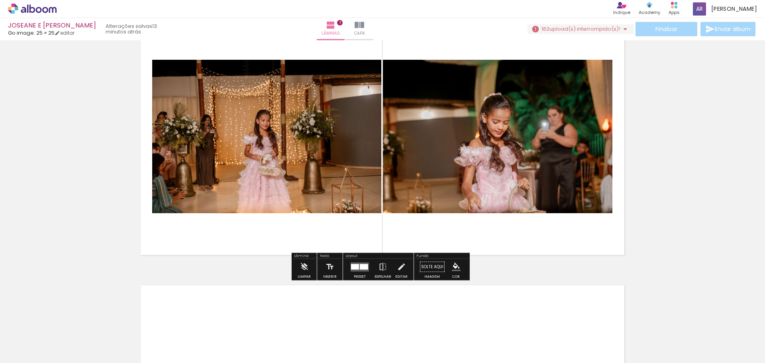
click at [357, 268] on div at bounding box center [355, 267] width 8 height 6
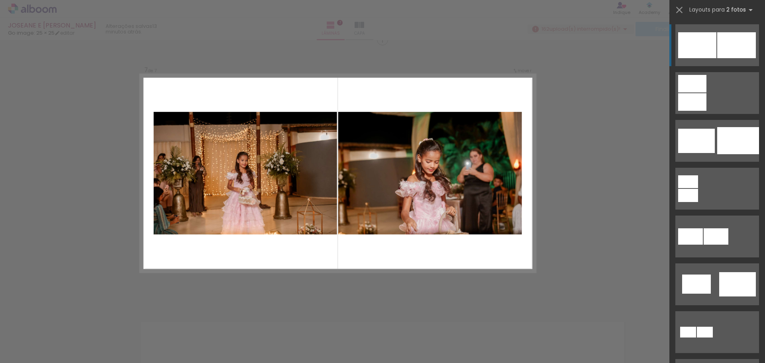
scroll to position [1613, 0]
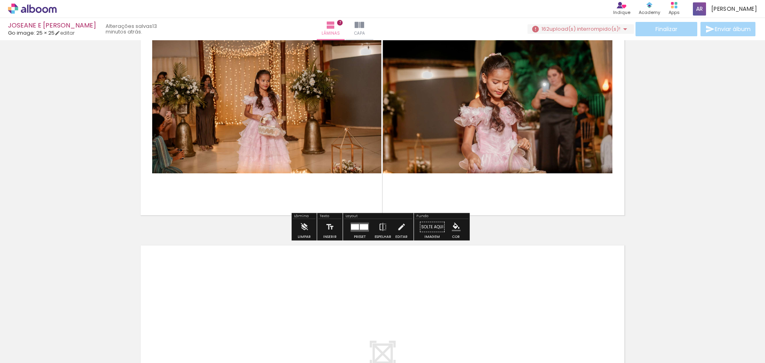
scroll to position [1773, 0]
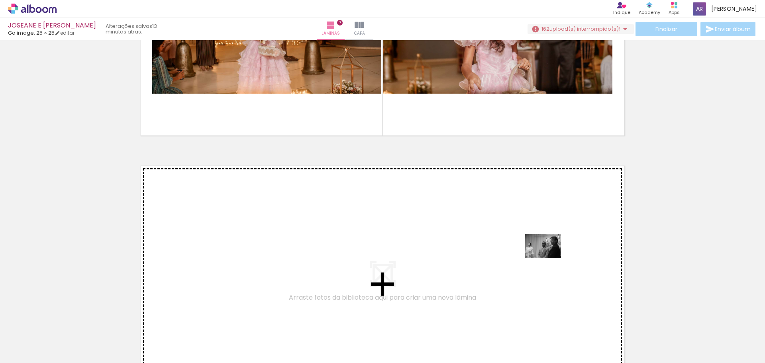
drag, startPoint x: 680, startPoint y: 332, endPoint x: 549, endPoint y: 258, distance: 150.1
click at [549, 258] on quentale-workspace at bounding box center [382, 181] width 765 height 363
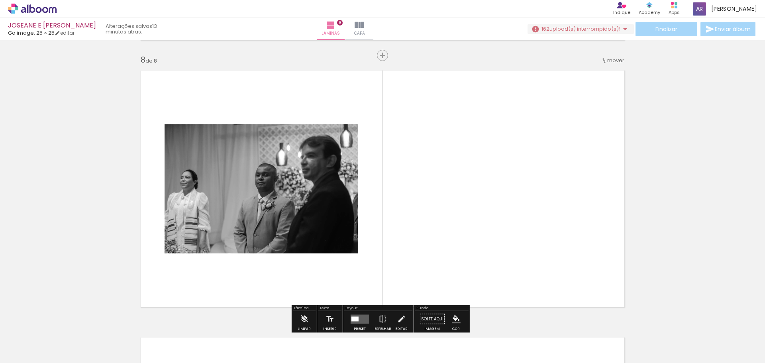
scroll to position [1880, 0]
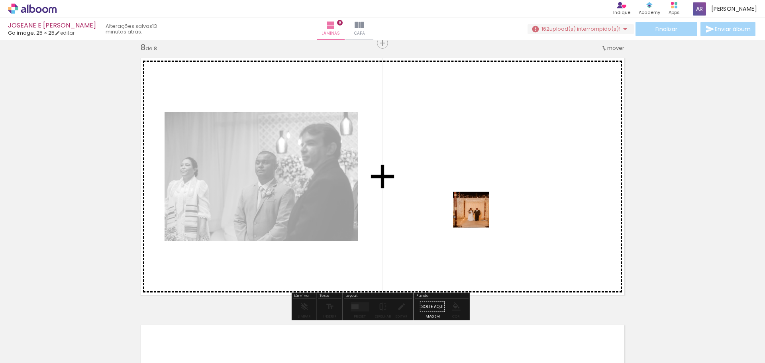
drag, startPoint x: 730, startPoint y: 344, endPoint x: 477, endPoint y: 216, distance: 283.3
click at [477, 216] on quentale-workspace at bounding box center [382, 181] width 765 height 363
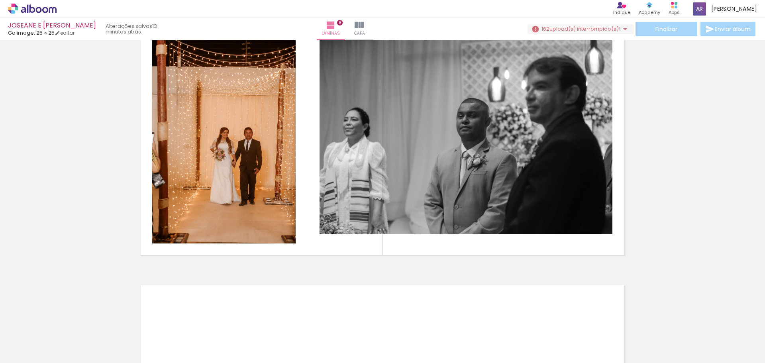
scroll to position [0, 1245]
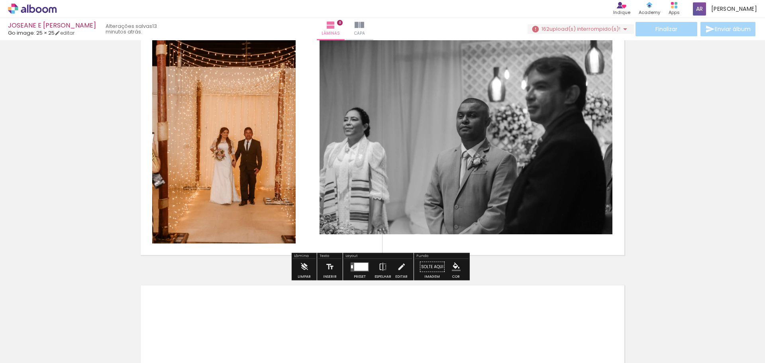
click at [364, 270] on div at bounding box center [361, 267] width 14 height 8
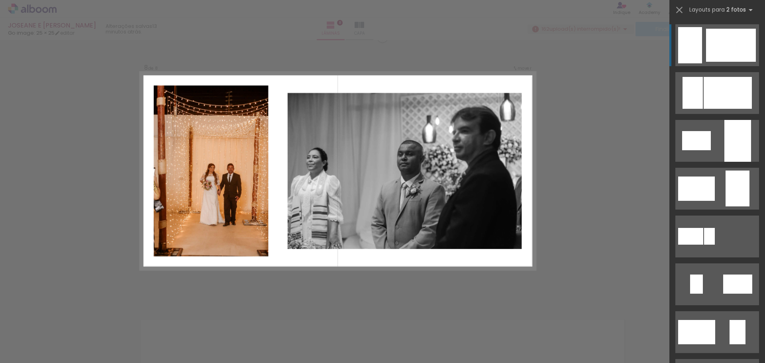
scroll to position [1880, 0]
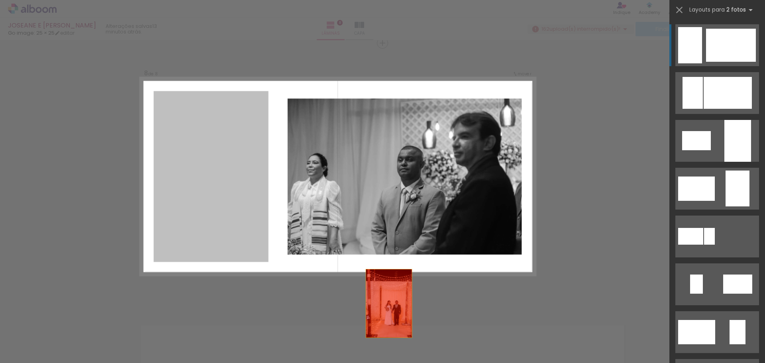
drag, startPoint x: 250, startPoint y: 203, endPoint x: 431, endPoint y: 335, distance: 223.8
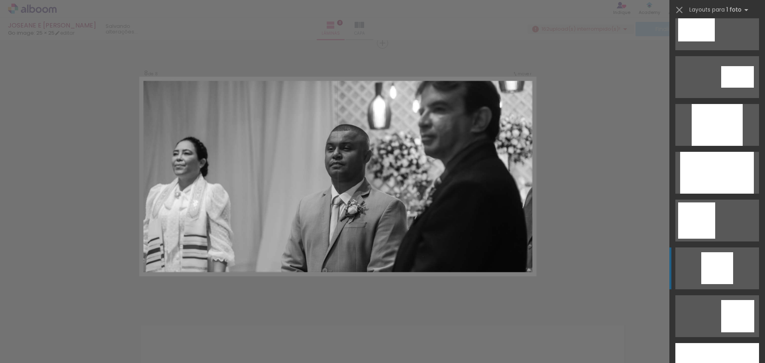
scroll to position [598, 0]
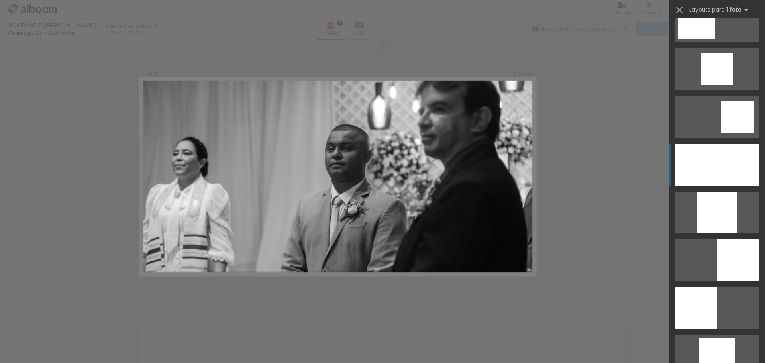
click at [733, 150] on div at bounding box center [718, 165] width 84 height 42
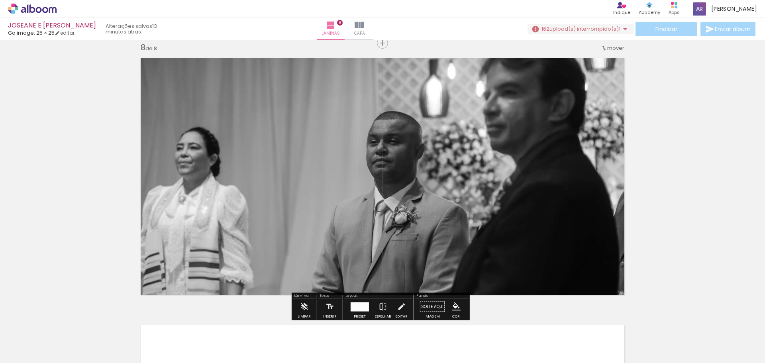
click at [480, 194] on quentale-photo at bounding box center [383, 176] width 494 height 247
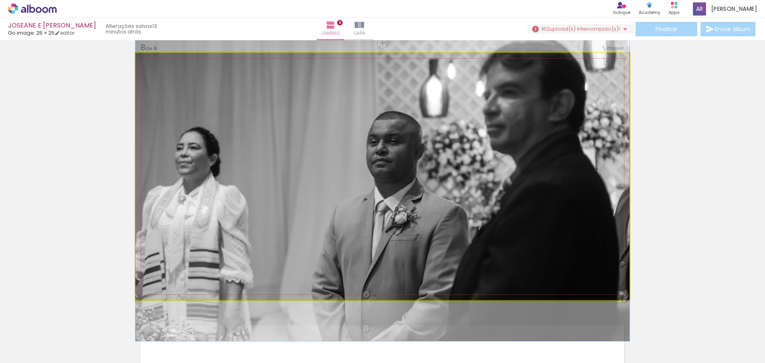
click at [480, 194] on quentale-photo at bounding box center [383, 176] width 494 height 247
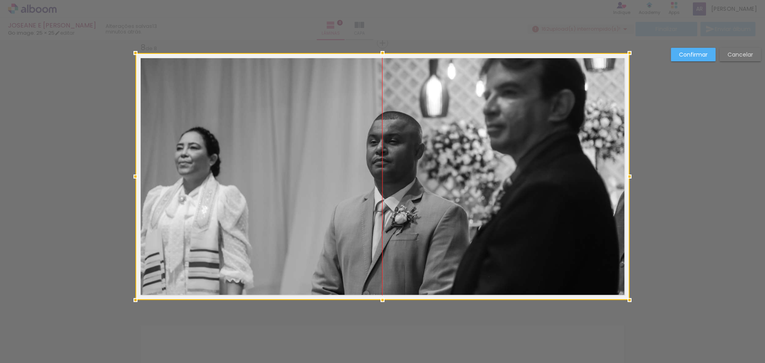
drag, startPoint x: 460, startPoint y: 194, endPoint x: 468, endPoint y: 194, distance: 8.0
click at [468, 194] on div at bounding box center [383, 176] width 494 height 247
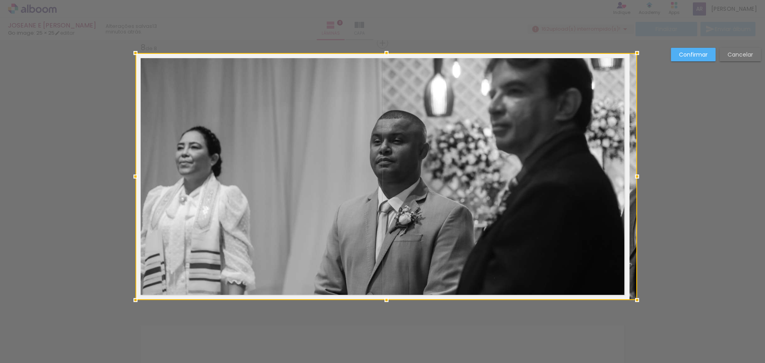
drag, startPoint x: 628, startPoint y: 179, endPoint x: 668, endPoint y: 179, distance: 40.3
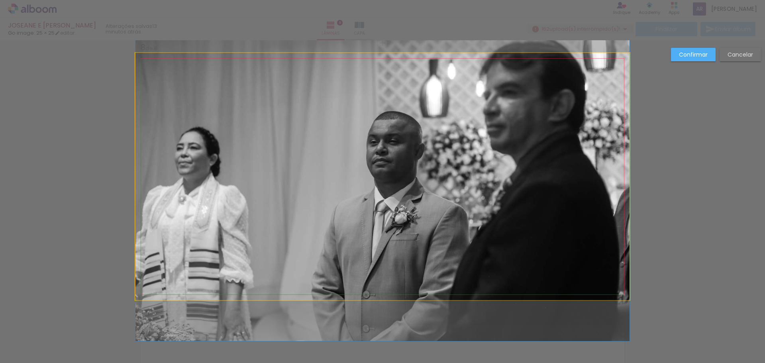
click at [622, 176] on quentale-photo at bounding box center [383, 176] width 494 height 247
click at [622, 53] on div at bounding box center [387, 53] width 502 height 0
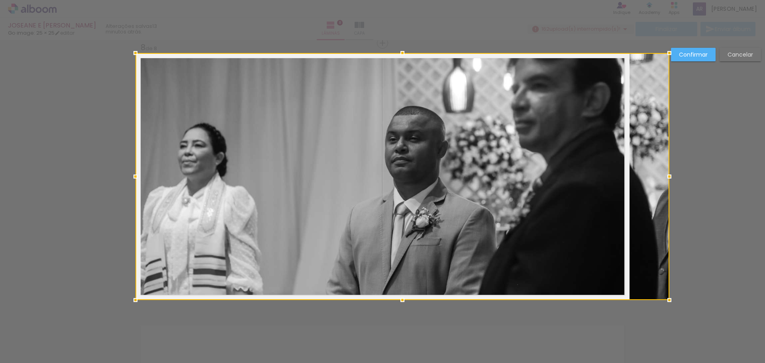
drag, startPoint x: 628, startPoint y: 175, endPoint x: 648, endPoint y: 176, distance: 20.4
click at [648, 176] on div at bounding box center [403, 176] width 534 height 247
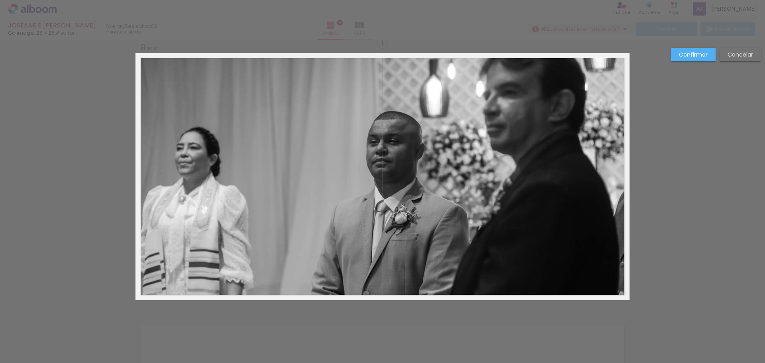
click at [609, 181] on quentale-photo at bounding box center [383, 176] width 494 height 247
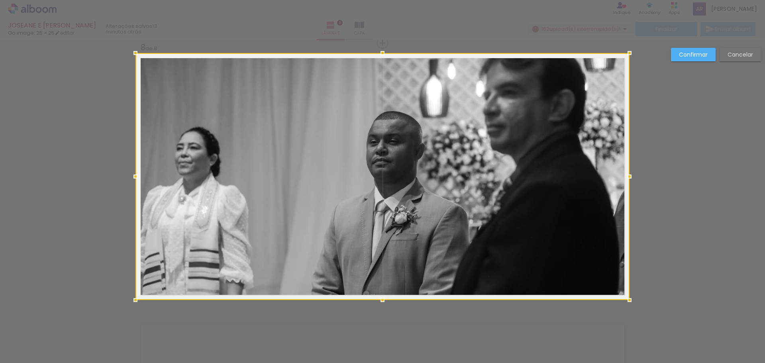
click at [609, 181] on div at bounding box center [383, 176] width 494 height 247
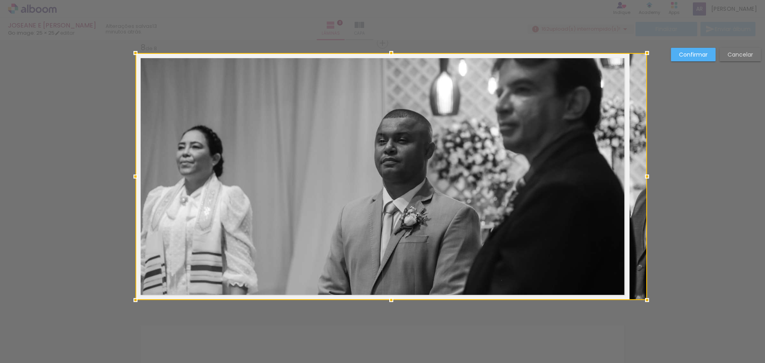
drag, startPoint x: 632, startPoint y: 177, endPoint x: 654, endPoint y: 177, distance: 21.9
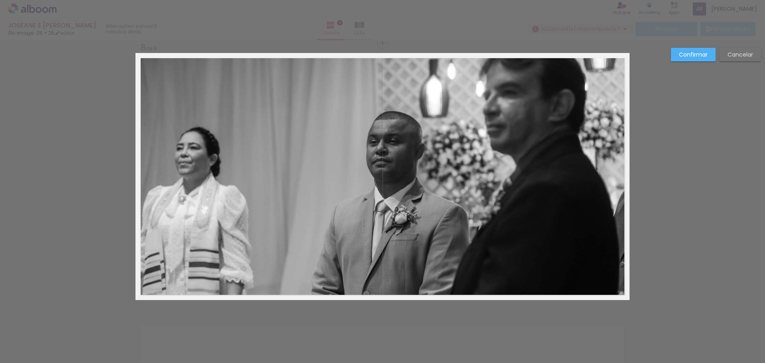
click at [626, 174] on quentale-photo at bounding box center [383, 176] width 494 height 247
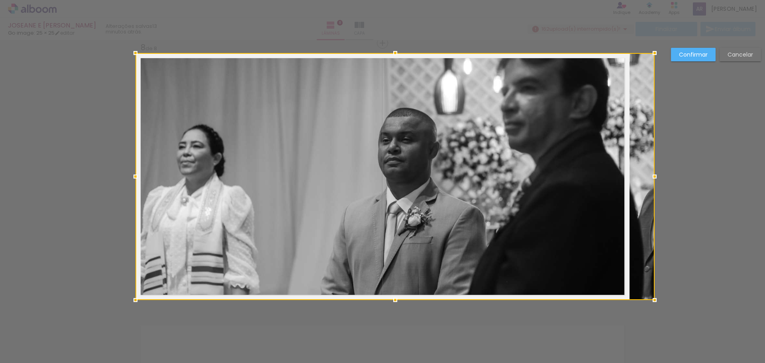
drag, startPoint x: 629, startPoint y: 175, endPoint x: 741, endPoint y: 183, distance: 111.9
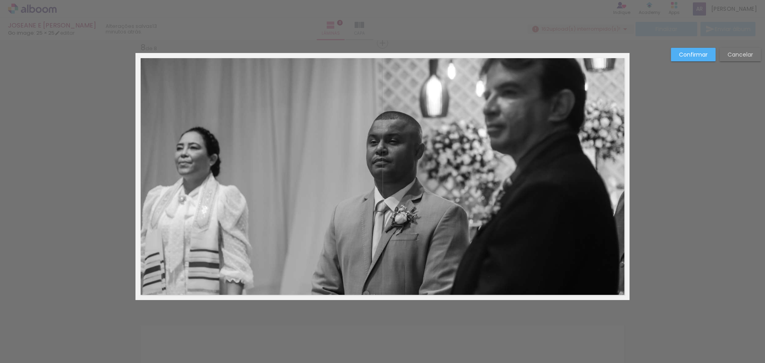
click at [429, 174] on quentale-photo at bounding box center [383, 176] width 494 height 247
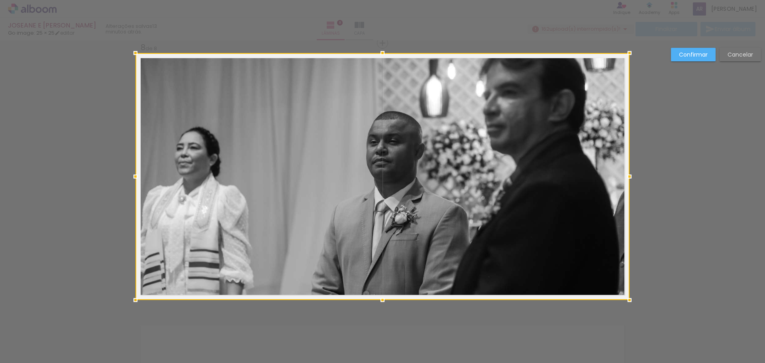
click at [429, 174] on div at bounding box center [383, 176] width 494 height 247
drag, startPoint x: 429, startPoint y: 174, endPoint x: 444, endPoint y: 174, distance: 14.4
click at [444, 174] on div at bounding box center [383, 176] width 494 height 247
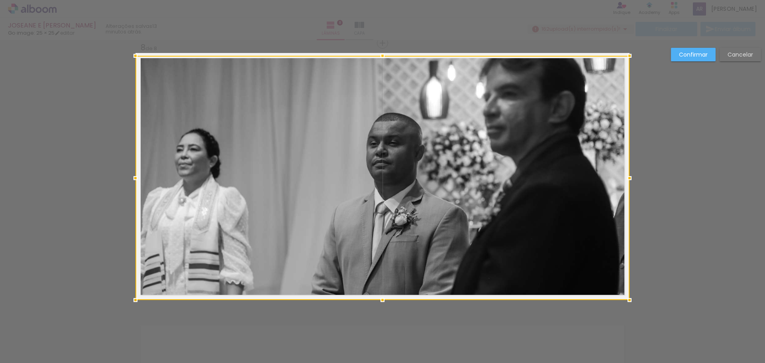
drag, startPoint x: 383, startPoint y: 50, endPoint x: 387, endPoint y: 45, distance: 6.9
click at [0, 0] on div "JOSEANE E ARICLENES Go image: 25 × 25 editar 13 minutos atrás. Lâminas 8 Capa F…" at bounding box center [0, 0] width 0 height 0
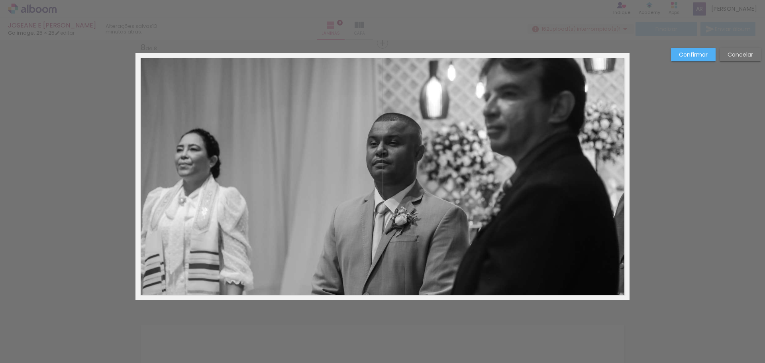
click at [378, 57] on quentale-photo at bounding box center [383, 178] width 494 height 244
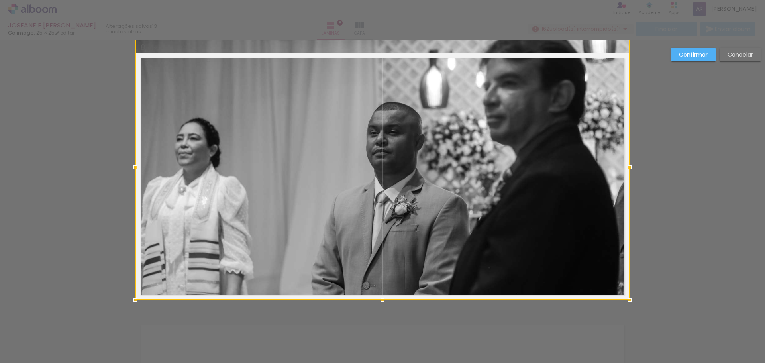
drag, startPoint x: 381, startPoint y: 56, endPoint x: 387, endPoint y: 40, distance: 16.9
click at [387, 40] on div at bounding box center [383, 35] width 16 height 16
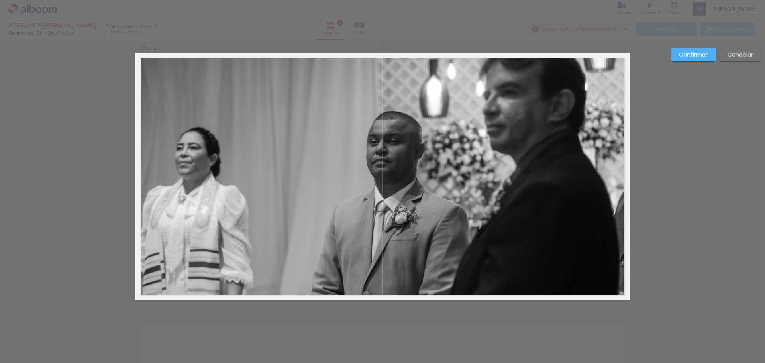
click at [0, 0] on slot "Confirmar" at bounding box center [0, 0] width 0 height 0
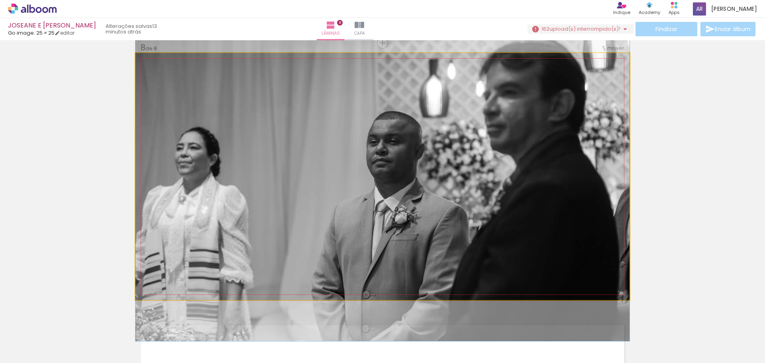
click at [580, 128] on quentale-photo at bounding box center [383, 176] width 494 height 247
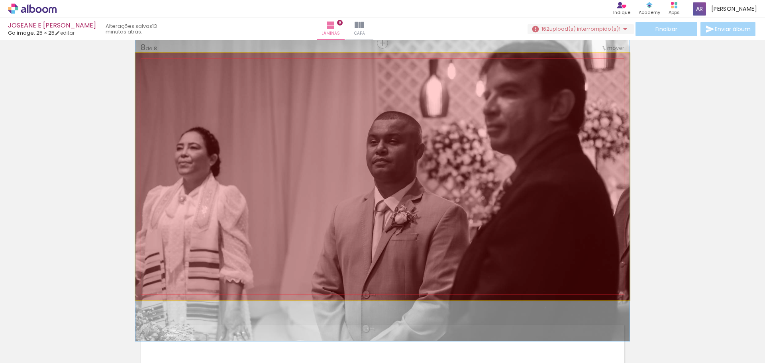
drag, startPoint x: 602, startPoint y: 130, endPoint x: 630, endPoint y: 130, distance: 28.3
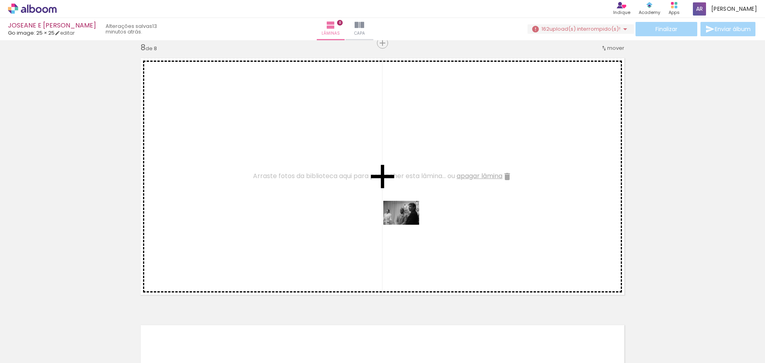
drag, startPoint x: 370, startPoint y: 346, endPoint x: 407, endPoint y: 225, distance: 126.7
click at [407, 225] on quentale-workspace at bounding box center [382, 181] width 765 height 363
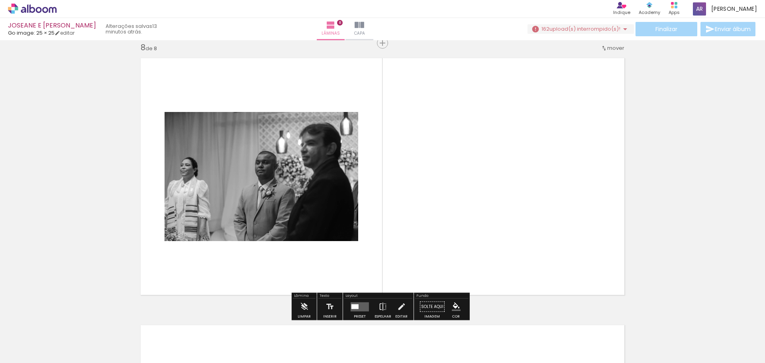
click at [364, 303] on quentale-layouter at bounding box center [360, 306] width 18 height 9
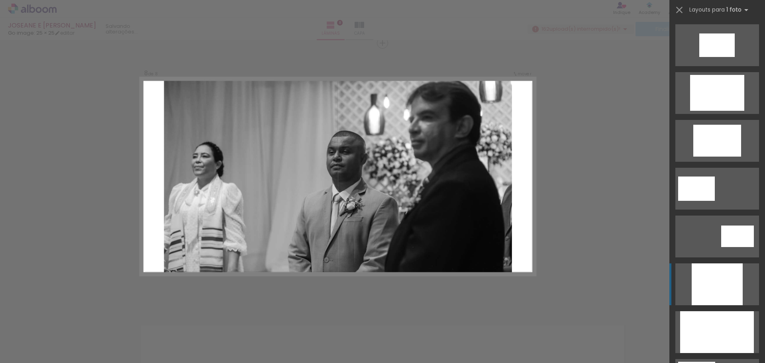
scroll to position [439, 0]
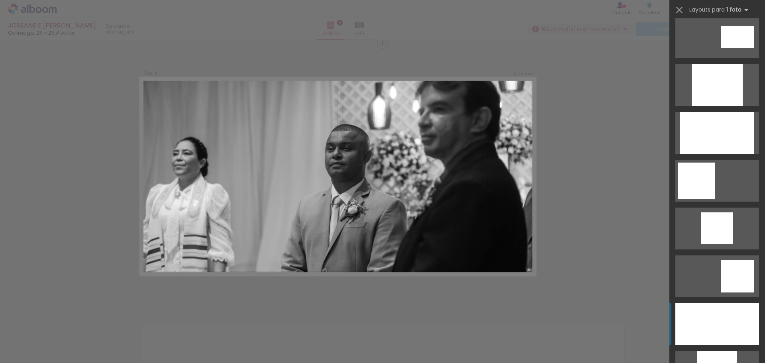
click at [726, 317] on div at bounding box center [718, 324] width 84 height 42
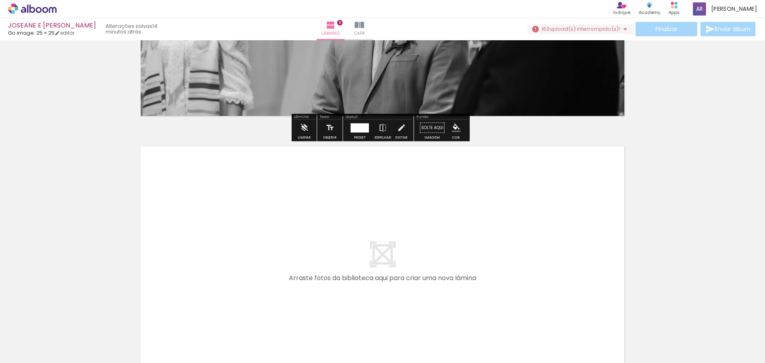
scroll to position [2080, 0]
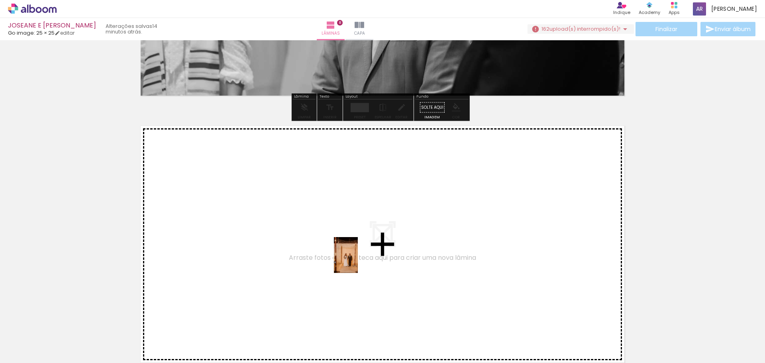
drag, startPoint x: 405, startPoint y: 336, endPoint x: 358, endPoint y: 261, distance: 88.5
click at [358, 261] on quentale-workspace at bounding box center [382, 181] width 765 height 363
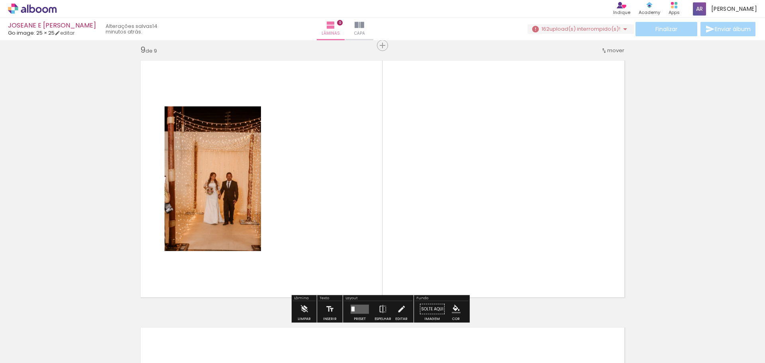
scroll to position [2147, 0]
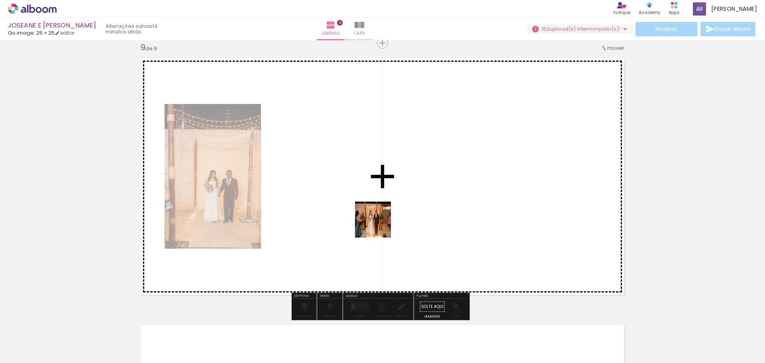
drag, startPoint x: 453, startPoint y: 340, endPoint x: 378, endPoint y: 221, distance: 140.4
click at [378, 221] on quentale-workspace at bounding box center [382, 181] width 765 height 363
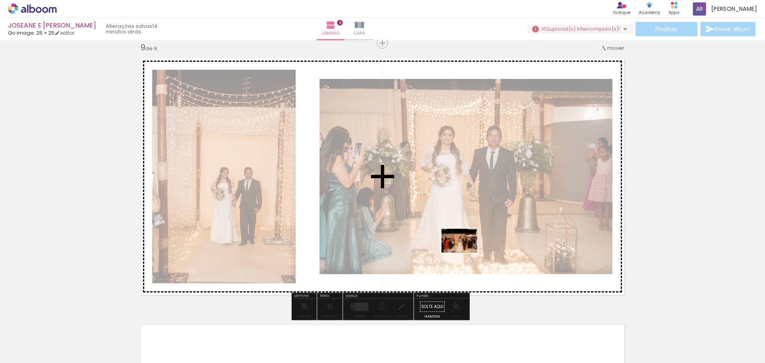
drag, startPoint x: 483, startPoint y: 336, endPoint x: 466, endPoint y: 252, distance: 85.9
click at [466, 252] on quentale-workspace at bounding box center [382, 181] width 765 height 363
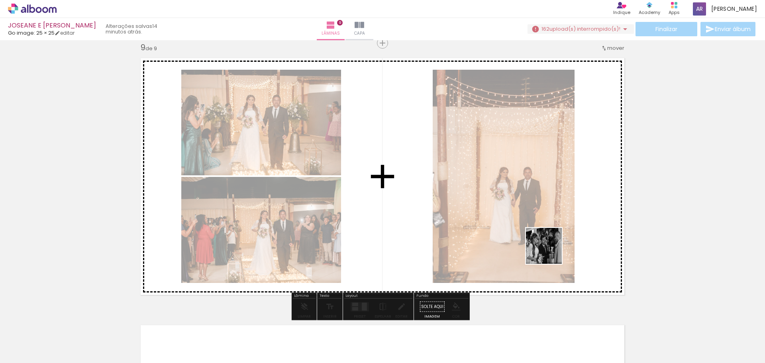
drag, startPoint x: 543, startPoint y: 343, endPoint x: 537, endPoint y: 228, distance: 115.8
click at [537, 228] on quentale-workspace at bounding box center [382, 181] width 765 height 363
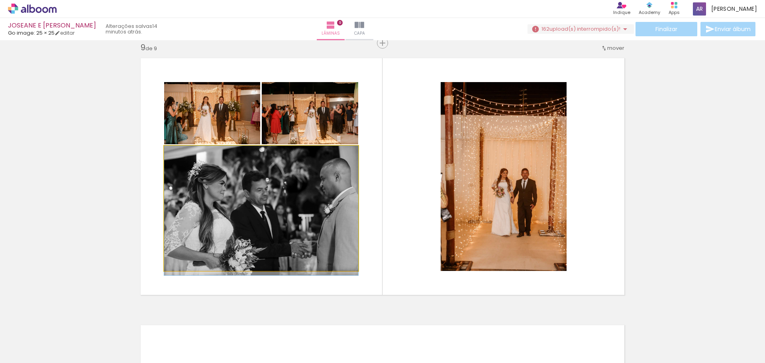
drag, startPoint x: 291, startPoint y: 210, endPoint x: 340, endPoint y: 243, distance: 59.4
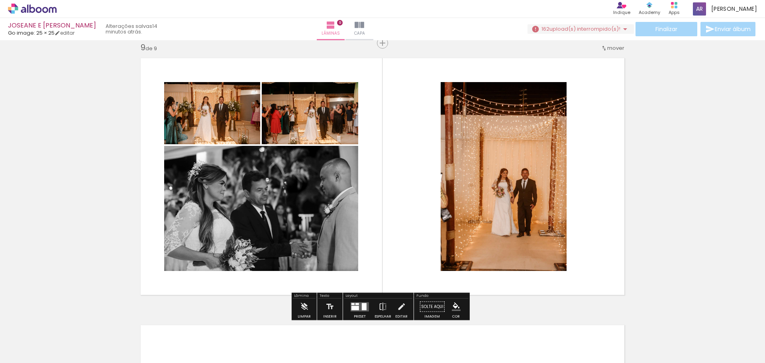
click at [356, 306] on div at bounding box center [356, 308] width 8 height 4
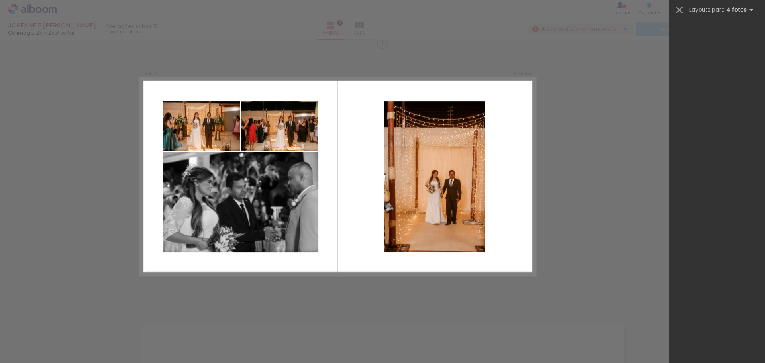
scroll to position [0, 0]
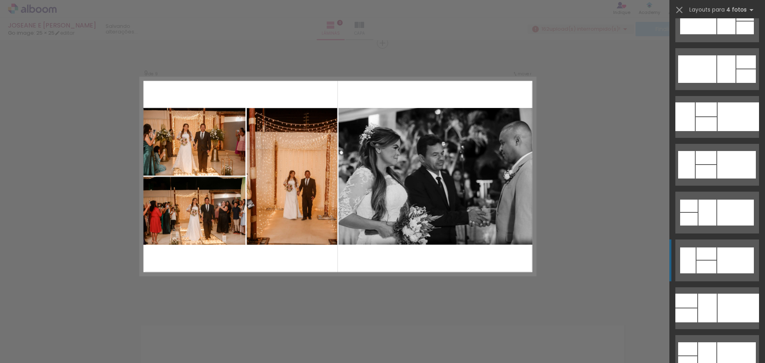
scroll to position [2113, 0]
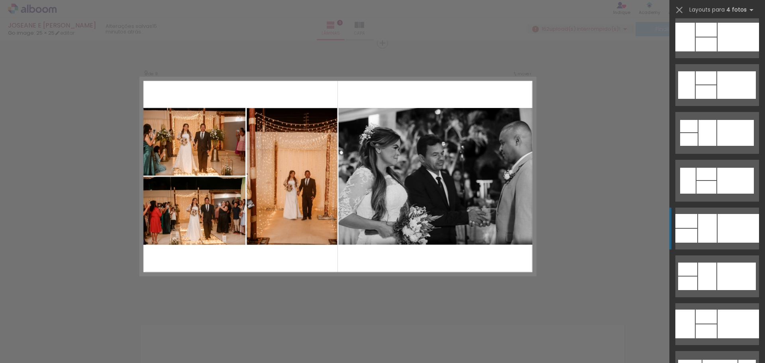
click at [718, 232] on div at bounding box center [738, 228] width 41 height 29
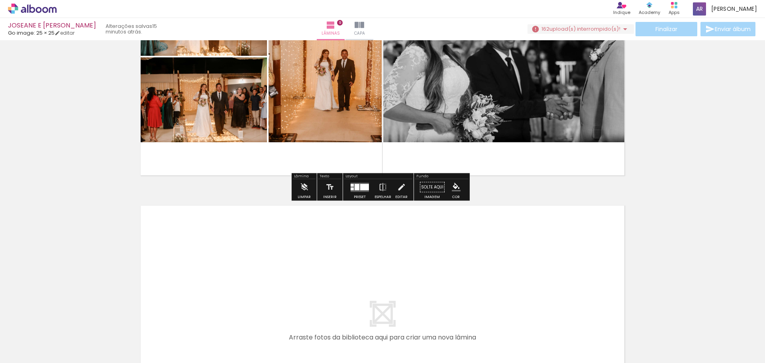
scroll to position [2347, 0]
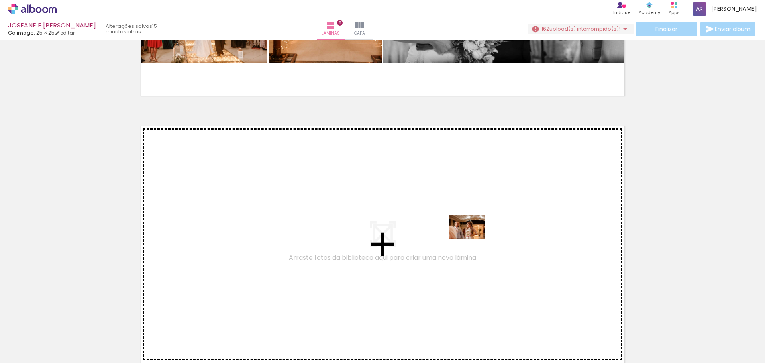
drag, startPoint x: 573, startPoint y: 336, endPoint x: 474, endPoint y: 239, distance: 138.4
click at [474, 239] on quentale-workspace at bounding box center [382, 181] width 765 height 363
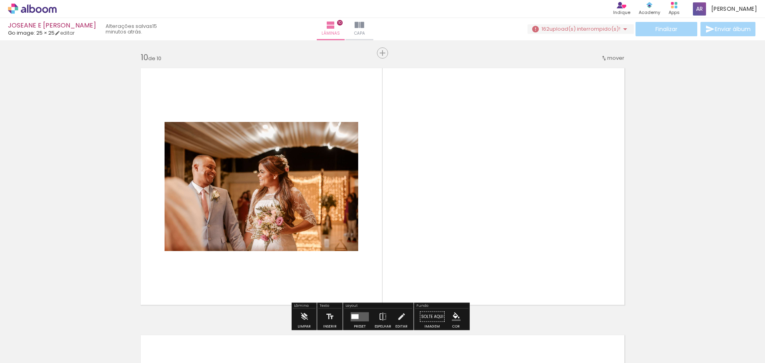
scroll to position [2414, 0]
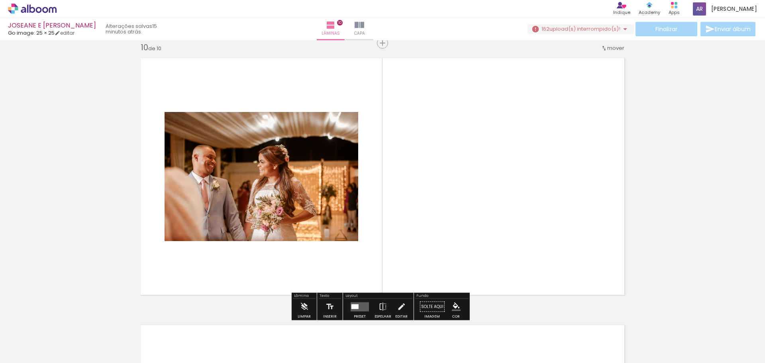
drag, startPoint x: 610, startPoint y: 327, endPoint x: 445, endPoint y: 197, distance: 210.4
click at [445, 197] on quentale-workspace at bounding box center [382, 181] width 765 height 363
drag, startPoint x: 630, startPoint y: 342, endPoint x: 494, endPoint y: 228, distance: 176.6
click at [494, 228] on quentale-workspace at bounding box center [382, 181] width 765 height 363
click at [65, 332] on iron-horizontal-list at bounding box center [57, 338] width 16 height 50
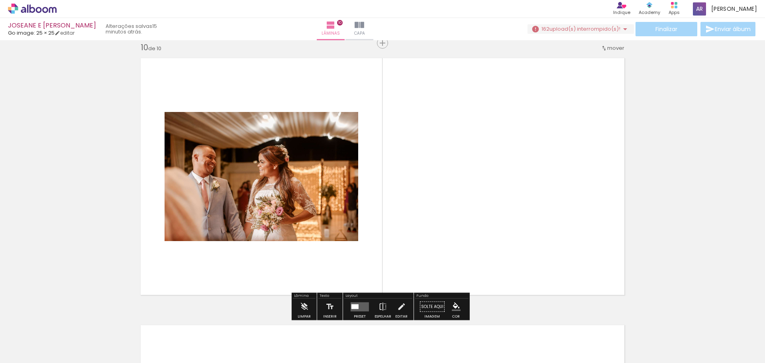
scroll to position [0, 1431]
drag, startPoint x: 438, startPoint y: 334, endPoint x: 433, endPoint y: 243, distance: 91.0
click at [433, 243] on quentale-workspace at bounding box center [382, 181] width 765 height 363
drag, startPoint x: 429, startPoint y: 341, endPoint x: 446, endPoint y: 230, distance: 112.5
click at [446, 230] on quentale-workspace at bounding box center [382, 181] width 765 height 363
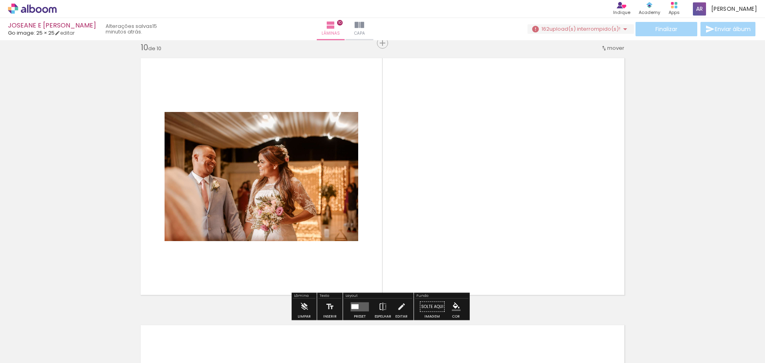
click at [453, 189] on quentale-layouter at bounding box center [383, 176] width 494 height 247
click at [583, 28] on span "upload(s) interrompido(s)!" at bounding box center [585, 29] width 71 height 8
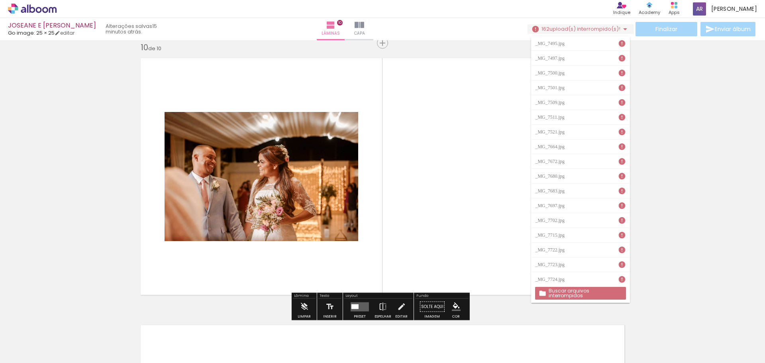
click at [0, 0] on slot "Buscar arquivos interrompidos" at bounding box center [0, 0] width 0 height 0
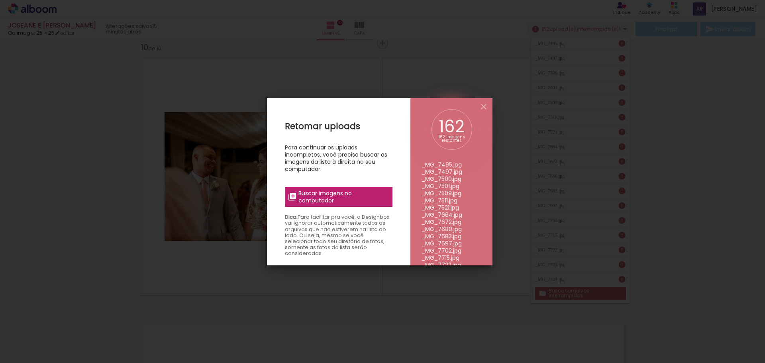
click at [343, 198] on span "Buscar imagens no computador" at bounding box center [343, 197] width 89 height 14
click at [0, 0] on input "file" at bounding box center [0, 0] width 0 height 0
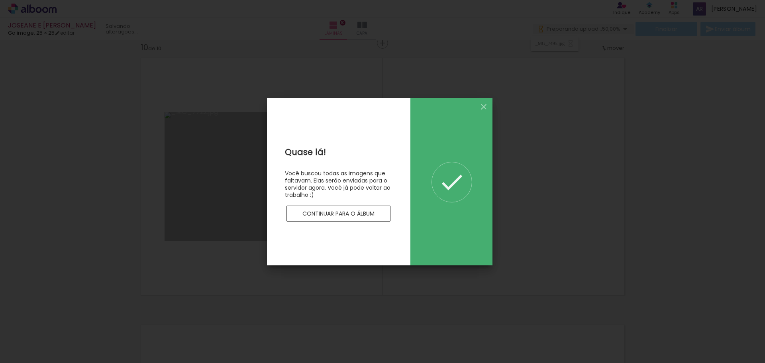
click at [370, 222] on div "Quase lá! Você buscou todas as imagens que faltavam. Elas serão enviadas para o…" at bounding box center [339, 181] width 144 height 167
click at [0, 0] on slot "Continuar para o álbum" at bounding box center [0, 0] width 0 height 0
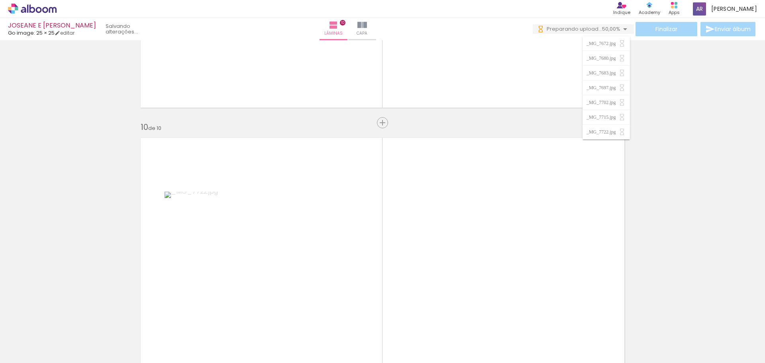
scroll to position [2375, 0]
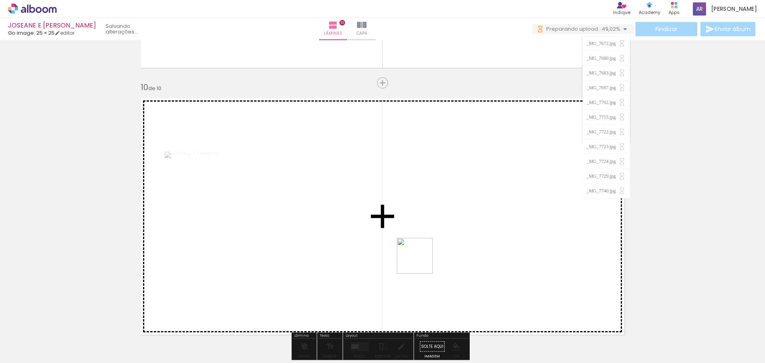
drag, startPoint x: 437, startPoint y: 347, endPoint x: 421, endPoint y: 262, distance: 86.4
click at [421, 262] on quentale-workspace at bounding box center [382, 181] width 765 height 363
